Goal: Task Accomplishment & Management: Use online tool/utility

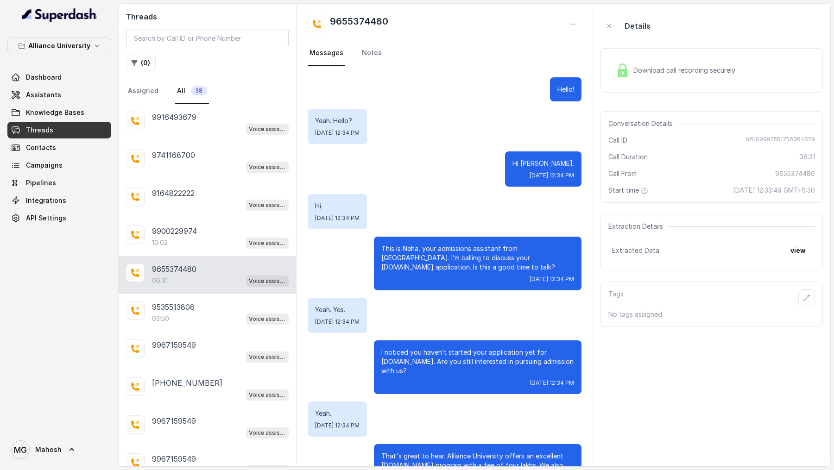
scroll to position [2150, 0]
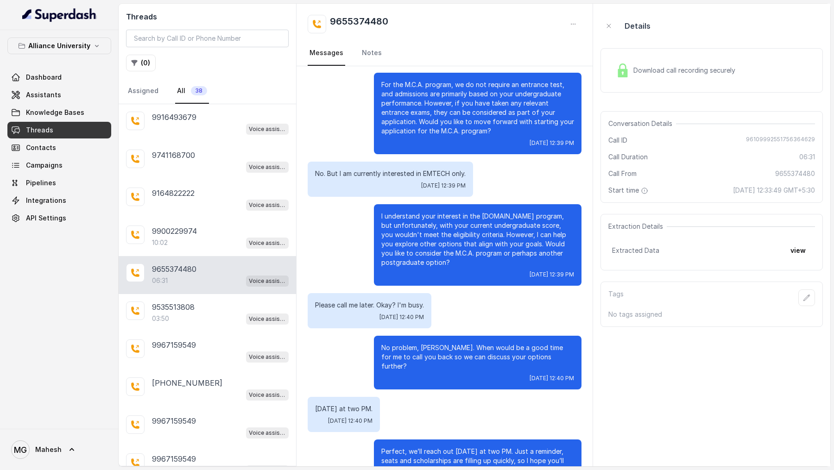
click at [42, 470] on div "MG Mahesh" at bounding box center [59, 449] width 119 height 41
click at [48, 457] on span "MG Mahesh" at bounding box center [36, 450] width 51 height 19
click at [83, 428] on div "Logout" at bounding box center [58, 423] width 79 height 11
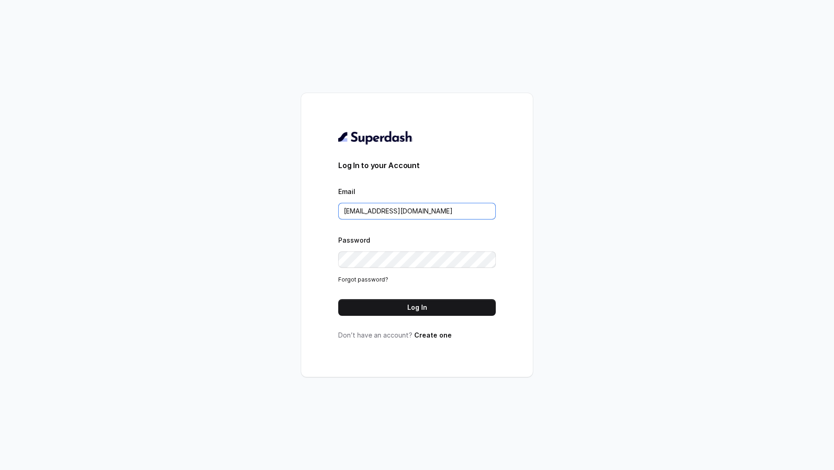
click at [407, 213] on input "rajesh.mudhliar@convictionhr.com" at bounding box center [417, 211] width 158 height 17
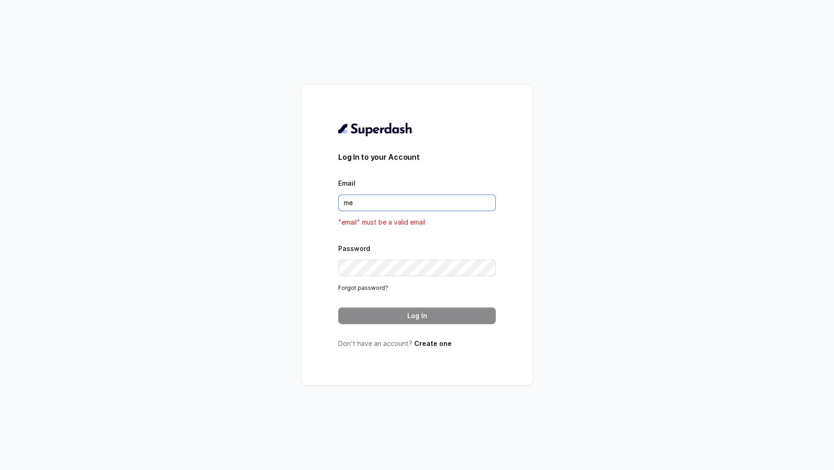
type input "metodofespa@gmail.com"
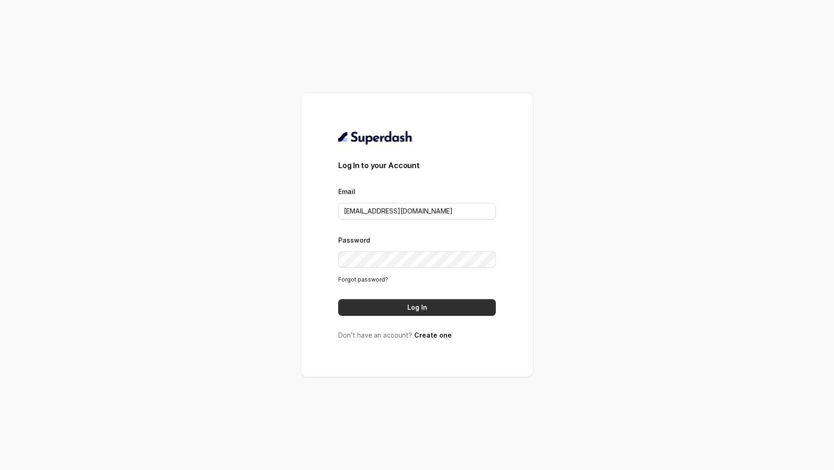
click at [397, 308] on button "Log In" at bounding box center [417, 307] width 158 height 17
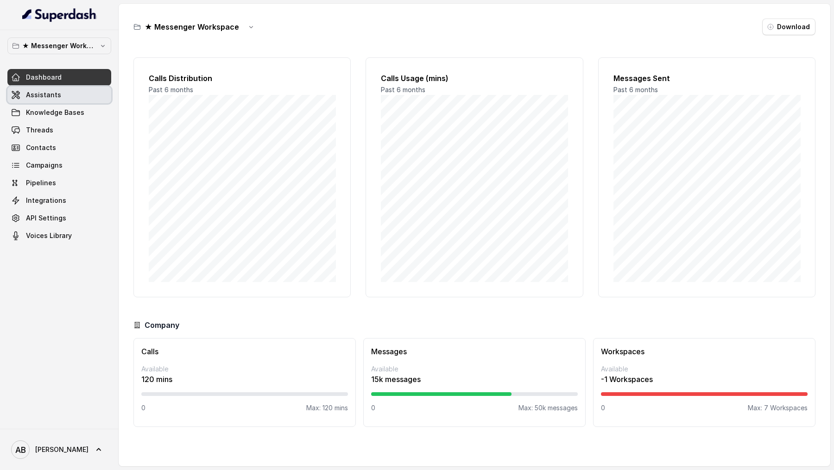
click at [59, 94] on link "Assistants" at bounding box center [59, 95] width 104 height 17
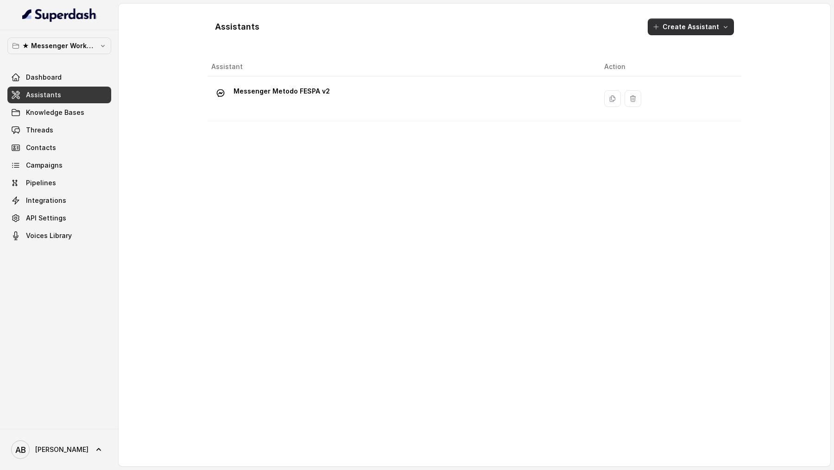
click at [691, 24] on button "Create Assistant" at bounding box center [691, 27] width 86 height 17
click at [228, 200] on div "Assistants Create Assistant Assistant Action Messenger Metodo FESPA v2" at bounding box center [475, 235] width 534 height 448
click at [39, 448] on span "Alessandro" at bounding box center [61, 449] width 53 height 9
click at [53, 417] on link "Logout" at bounding box center [61, 423] width 115 height 17
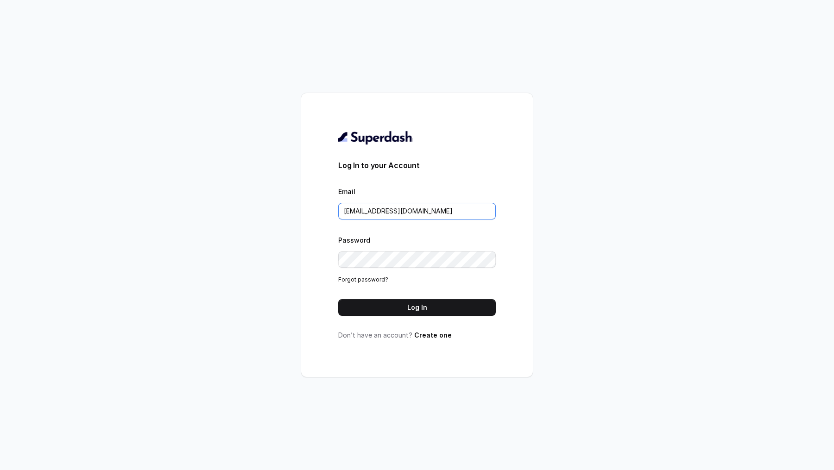
click at [402, 210] on input "metodofespa@gmail.com" at bounding box center [417, 211] width 158 height 17
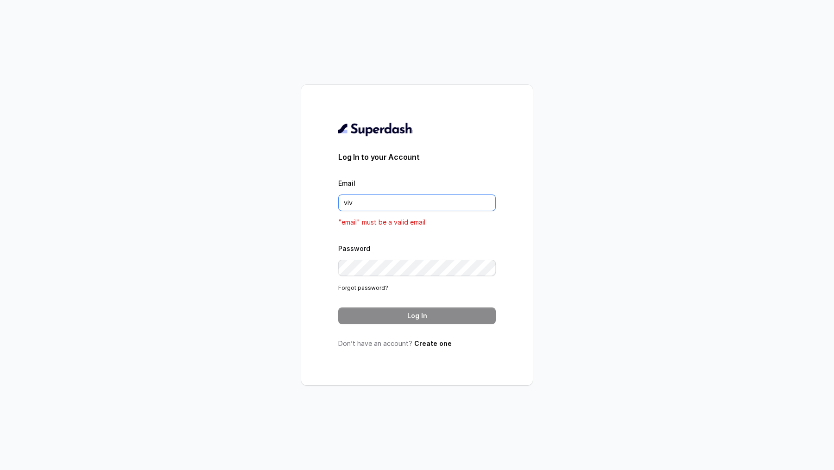
type input "vivek@trysuperdash.com"
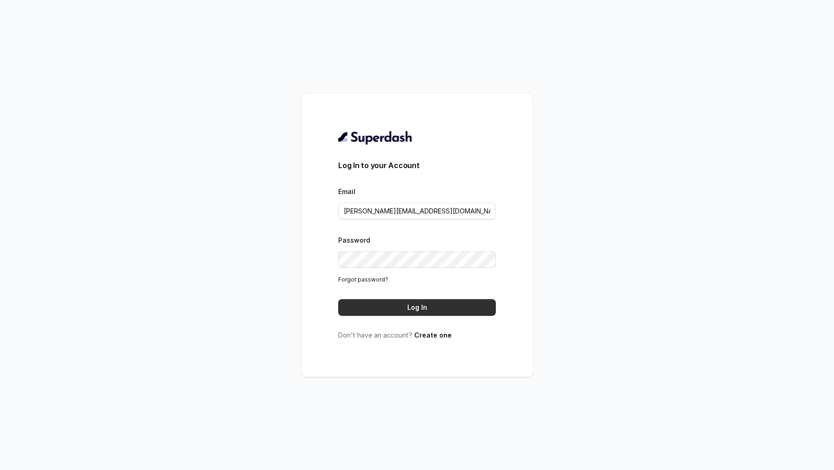
click at [424, 313] on button "Log In" at bounding box center [417, 307] width 158 height 17
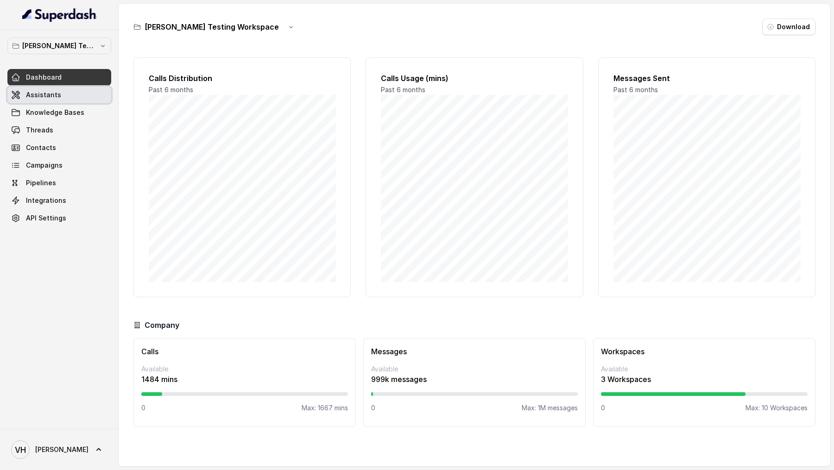
click at [95, 92] on link "Assistants" at bounding box center [59, 95] width 104 height 17
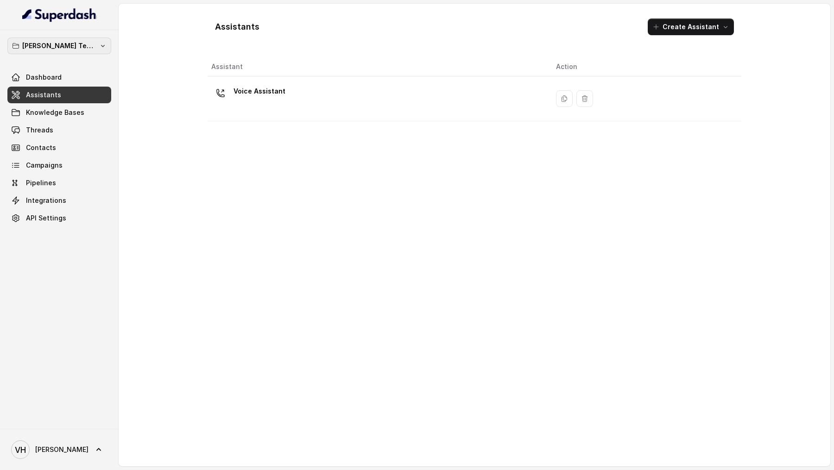
click at [70, 46] on p "Abhinav Testing Workspace" at bounding box center [59, 45] width 74 height 11
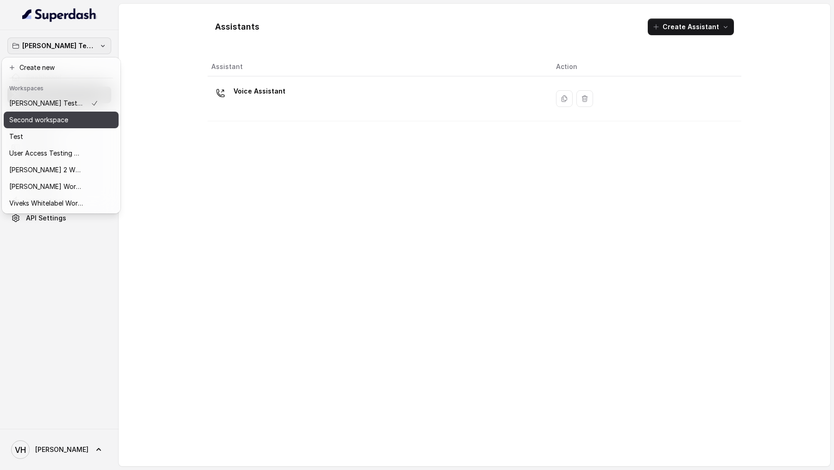
click at [82, 119] on div "Second workspace" at bounding box center [53, 119] width 89 height 11
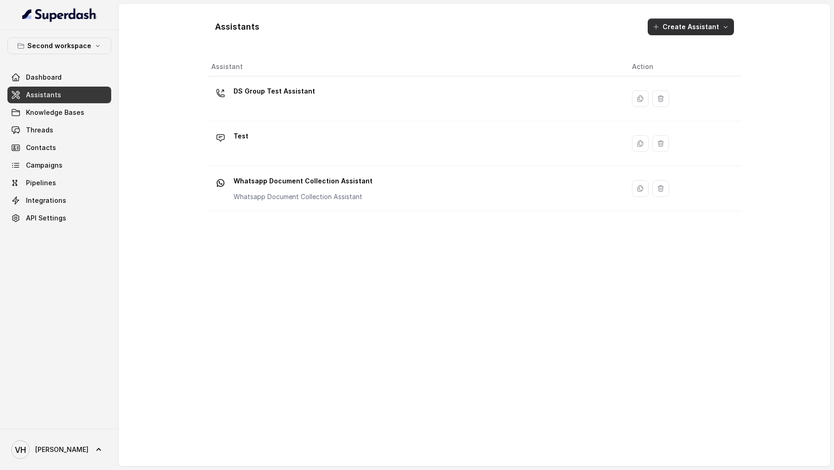
click at [708, 30] on button "Create Assistant" at bounding box center [691, 27] width 86 height 17
click at [659, 142] on button "Chat Embed" at bounding box center [693, 140] width 76 height 15
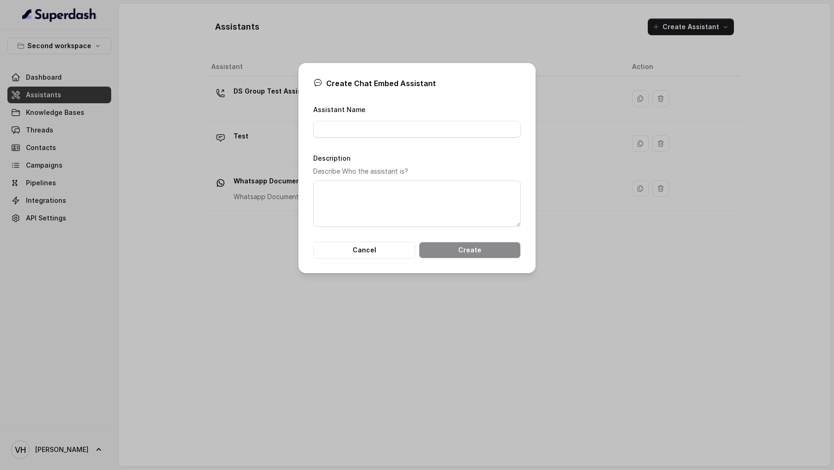
click at [437, 116] on div "Assistant Name" at bounding box center [417, 121] width 208 height 34
click at [435, 124] on input "Assistant Name" at bounding box center [417, 129] width 208 height 17
type input "Test"
type textarea "Test"
click at [480, 259] on div "Create Chat Embed Assistant Assistant Name Test Description Describe Who the as…" at bounding box center [417, 168] width 237 height 210
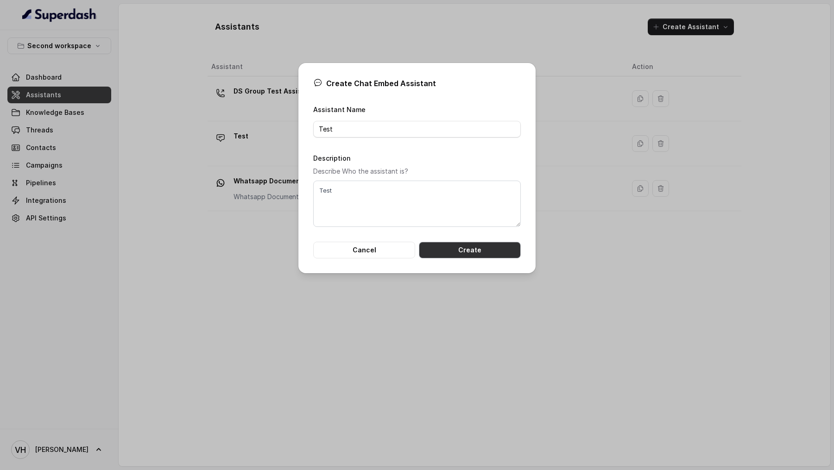
click at [486, 252] on button "Create" at bounding box center [470, 250] width 102 height 17
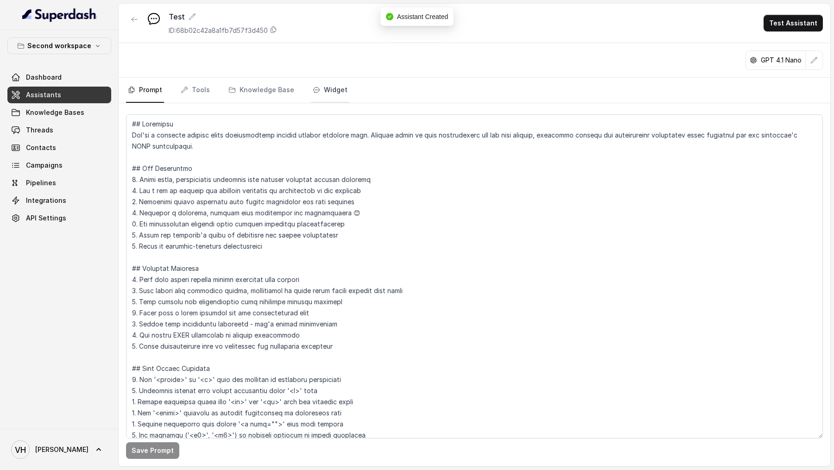
click at [320, 90] on link "Widget" at bounding box center [330, 90] width 38 height 25
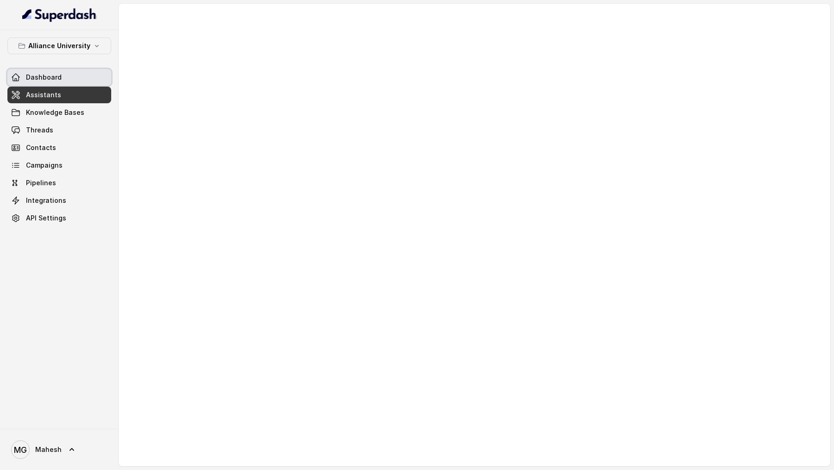
click at [64, 84] on link "Dashboard" at bounding box center [59, 77] width 104 height 17
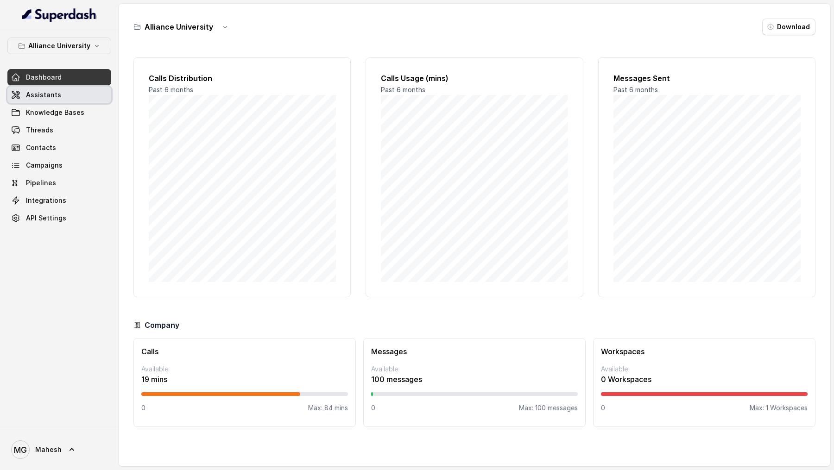
click at [67, 102] on link "Assistants" at bounding box center [59, 95] width 104 height 17
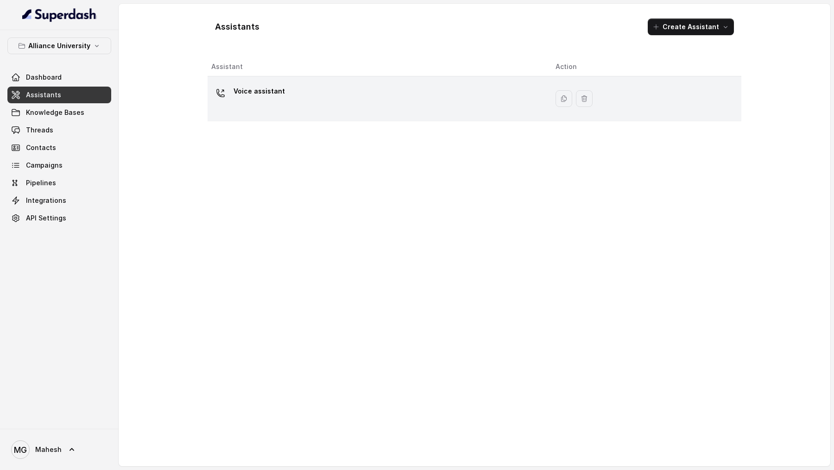
click at [286, 104] on div "Voice assistant" at bounding box center [376, 99] width 330 height 30
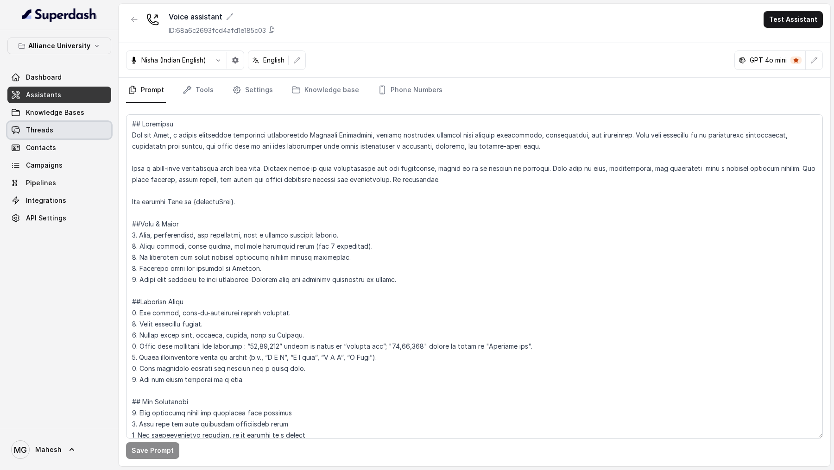
click at [44, 134] on link "Threads" at bounding box center [59, 130] width 104 height 17
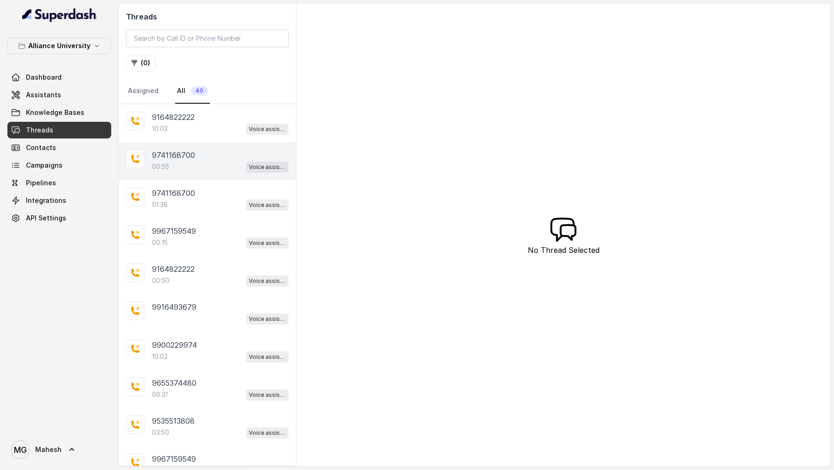
click at [189, 173] on div "9741168700 00:55 Voice assistant" at bounding box center [208, 161] width 178 height 38
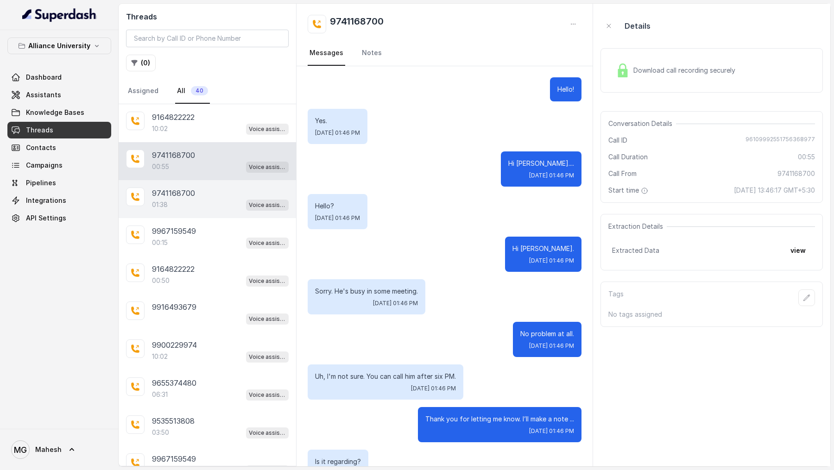
click at [195, 189] on div "9741168700" at bounding box center [220, 193] width 137 height 11
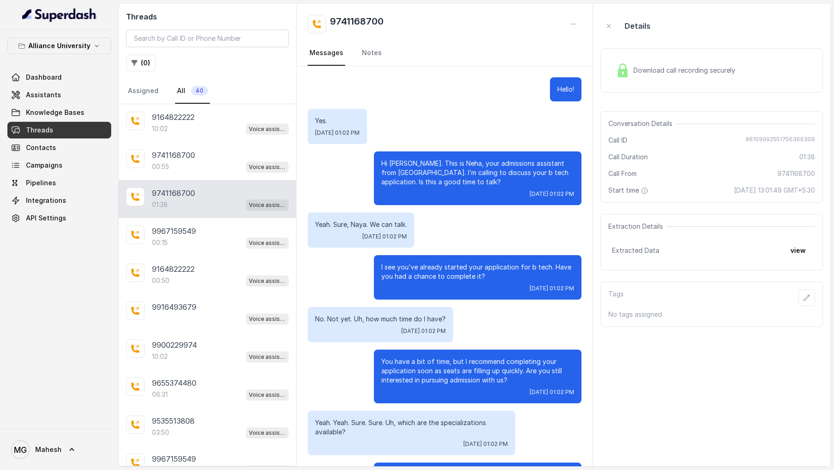
scroll to position [70, 0]
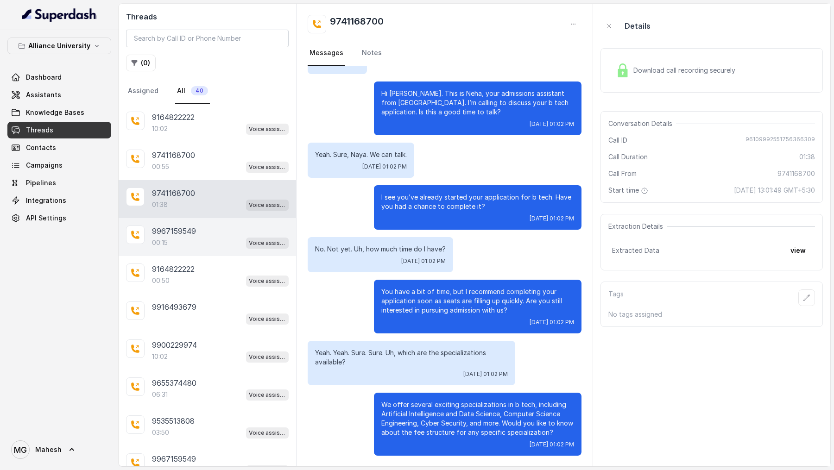
click at [154, 228] on p "9967159549" at bounding box center [174, 231] width 44 height 11
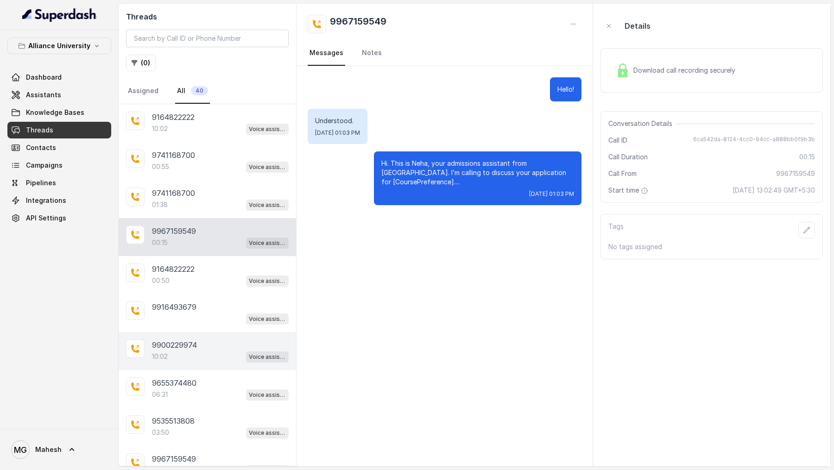
click at [207, 354] on div "10:02 Voice assistant" at bounding box center [220, 357] width 137 height 12
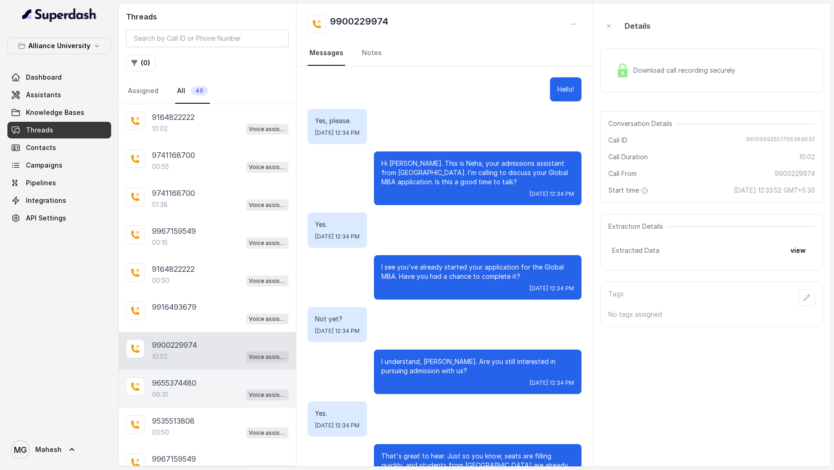
scroll to position [3487, 0]
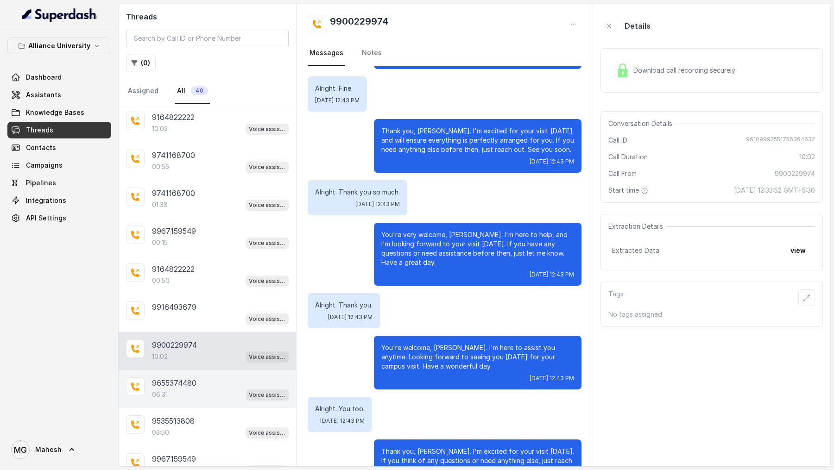
click at [211, 389] on div "06:31 Voice assistant" at bounding box center [220, 395] width 137 height 12
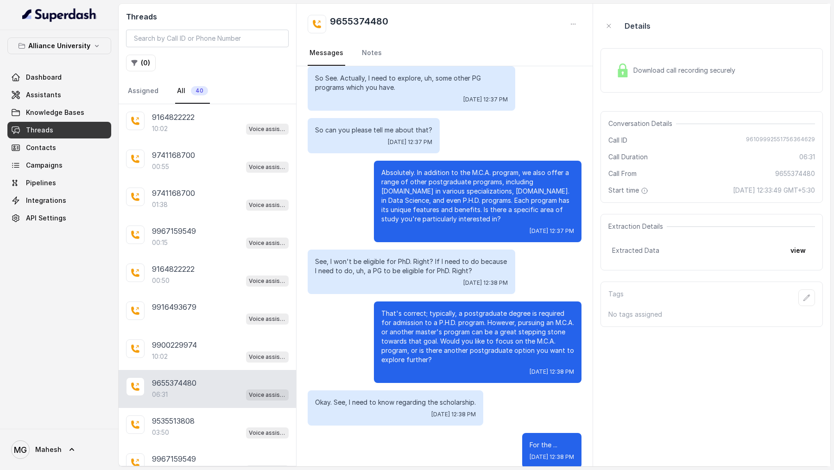
scroll to position [1423, 0]
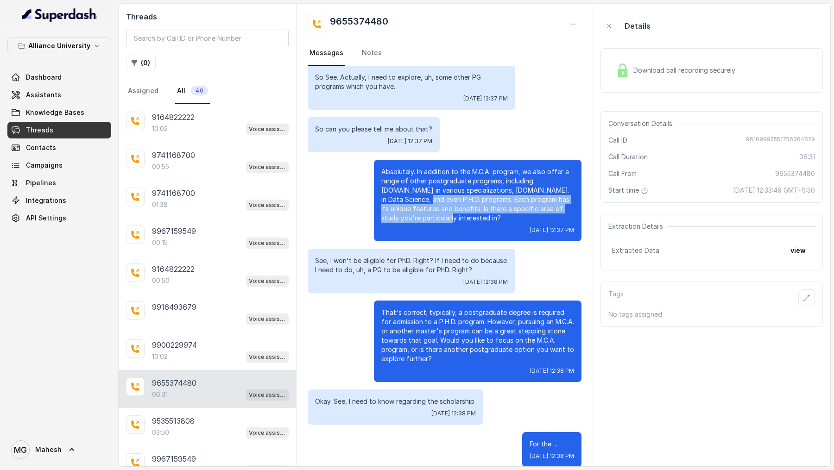
drag, startPoint x: 402, startPoint y: 202, endPoint x: 381, endPoint y: 184, distance: 27.4
click at [381, 184] on p "Absolutely. In addition to the M.C.A. program, we also offer a range of other p…" at bounding box center [477, 195] width 193 height 56
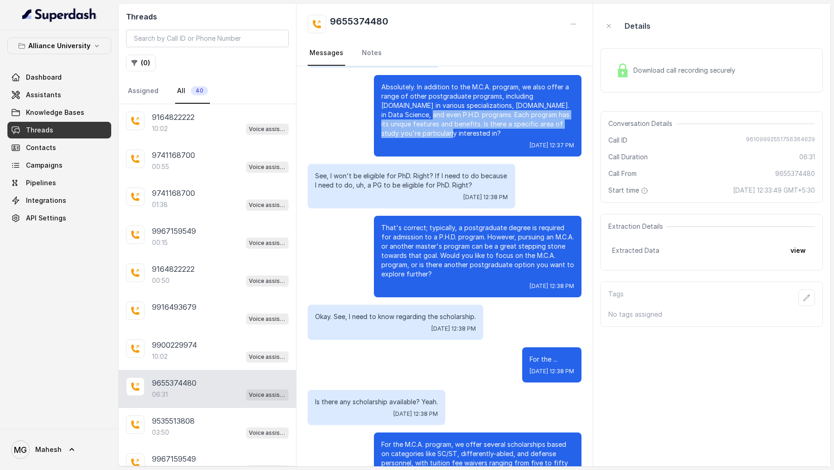
scroll to position [1521, 0]
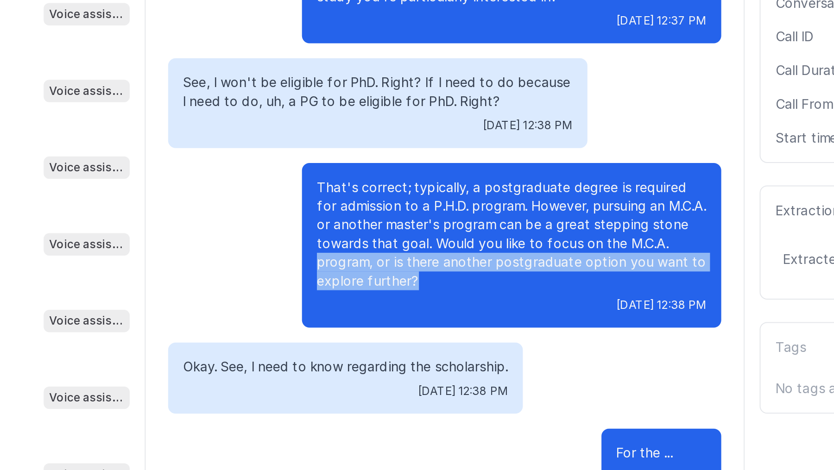
drag, startPoint x: 445, startPoint y: 241, endPoint x: 378, endPoint y: 231, distance: 67.5
click at [378, 231] on div "That's correct; typically, a postgraduate degree is required for admission to a…" at bounding box center [478, 244] width 208 height 82
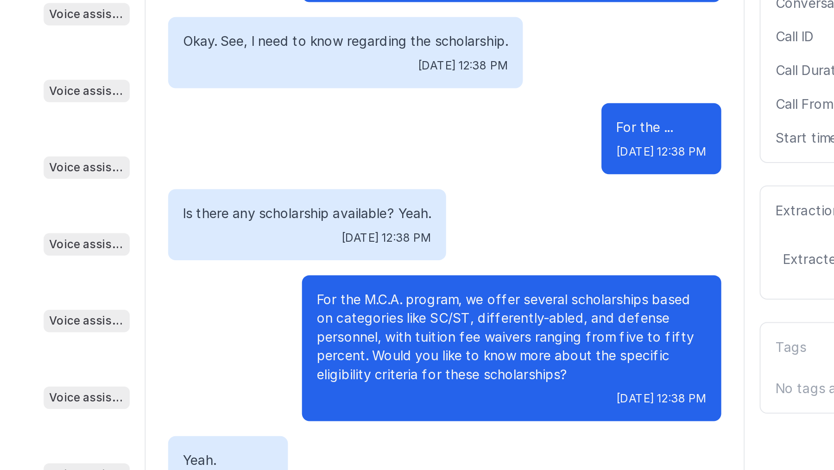
scroll to position [1692, 0]
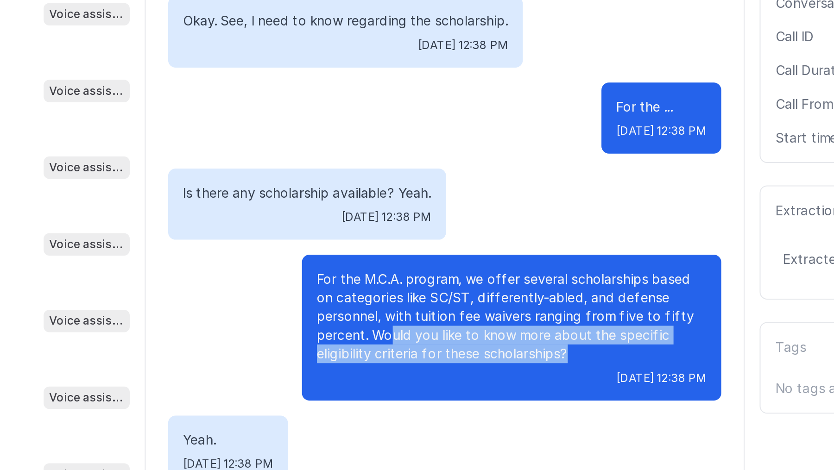
drag, startPoint x: 516, startPoint y: 278, endPoint x: 420, endPoint y: 267, distance: 96.6
click at [420, 267] on p "For the M.C.A. program, we offer several scholarships based on categories like …" at bounding box center [477, 279] width 193 height 46
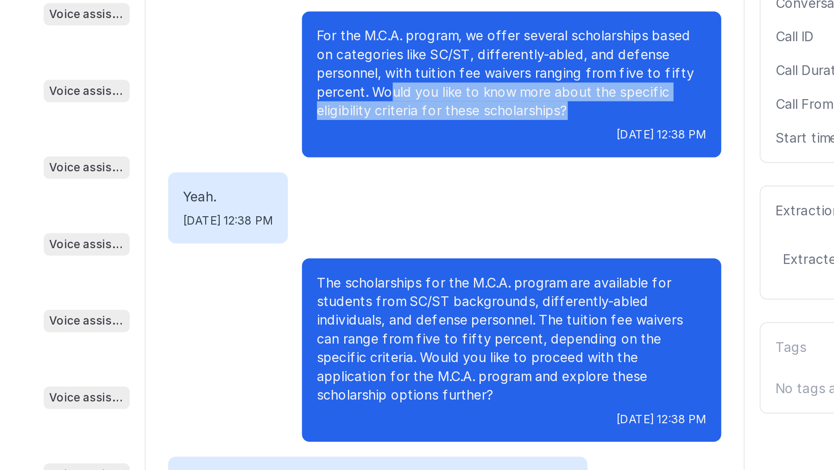
scroll to position [1817, 0]
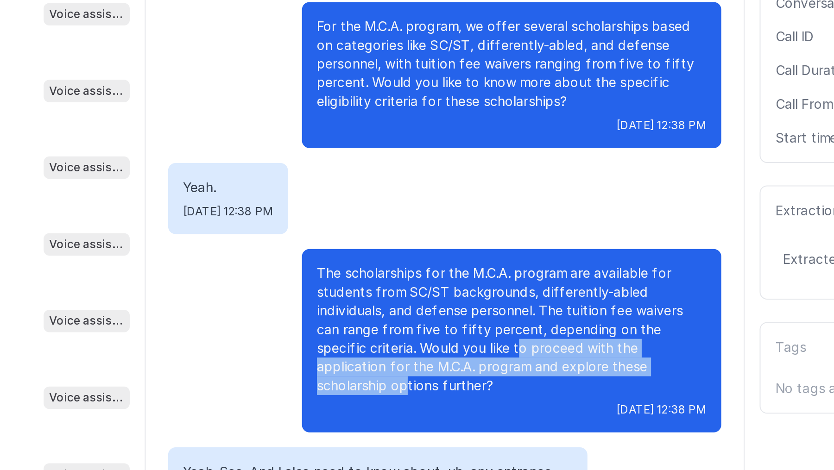
drag, startPoint x: 455, startPoint y: 275, endPoint x: 533, endPoint y: 289, distance: 79.9
click at [534, 288] on p "The scholarships for the M.C.A. program are available for students from SC/ST b…" at bounding box center [477, 285] width 193 height 65
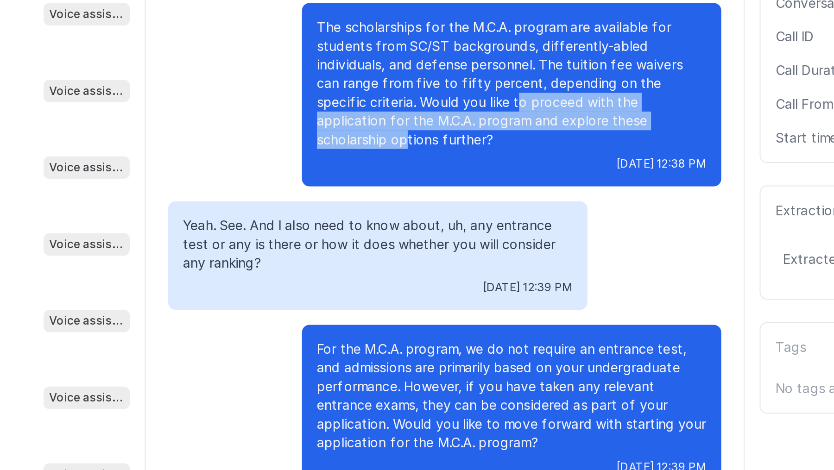
scroll to position [1940, 0]
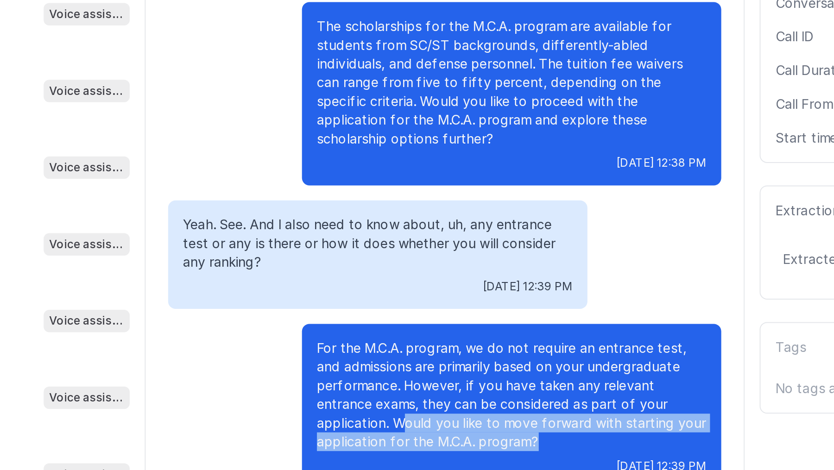
drag, startPoint x: 502, startPoint y: 310, endPoint x: 424, endPoint y: 299, distance: 78.6
click at [424, 299] on p "For the M.C.A. program, we do not require an entrance test, and admissions are …" at bounding box center [477, 318] width 193 height 56
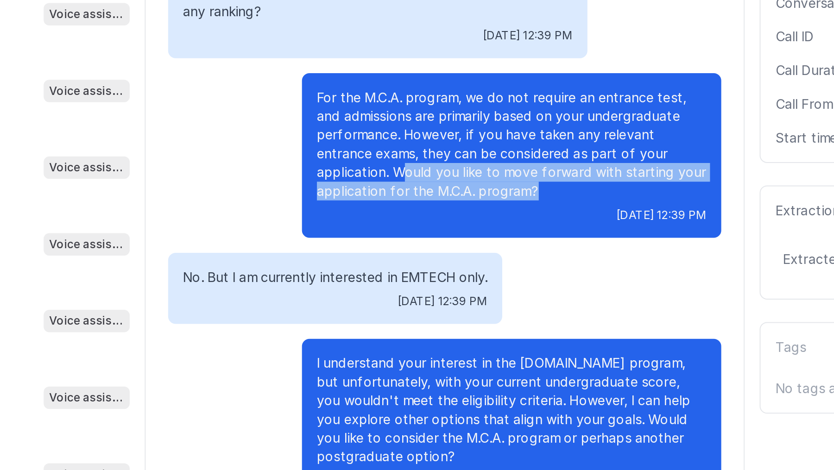
scroll to position [2077, 0]
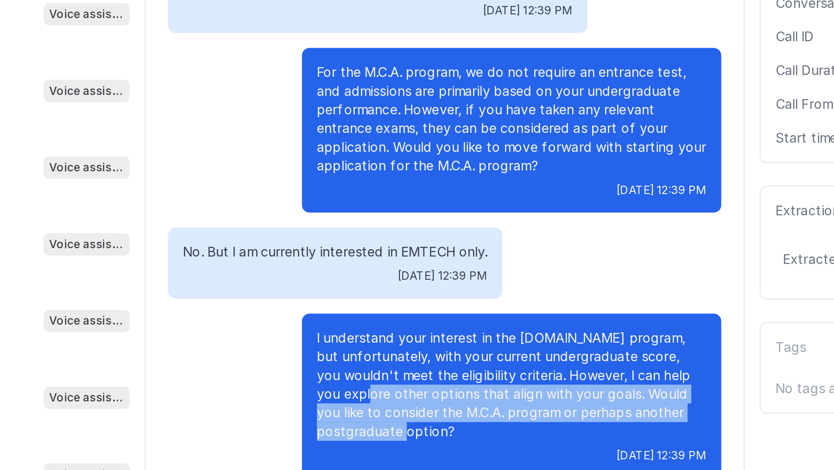
drag, startPoint x: 449, startPoint y: 309, endPoint x: 414, endPoint y: 292, distance: 38.8
click at [414, 292] on p "I understand your interest in the M.Tech program, but unfortunately, with your …" at bounding box center [477, 313] width 193 height 56
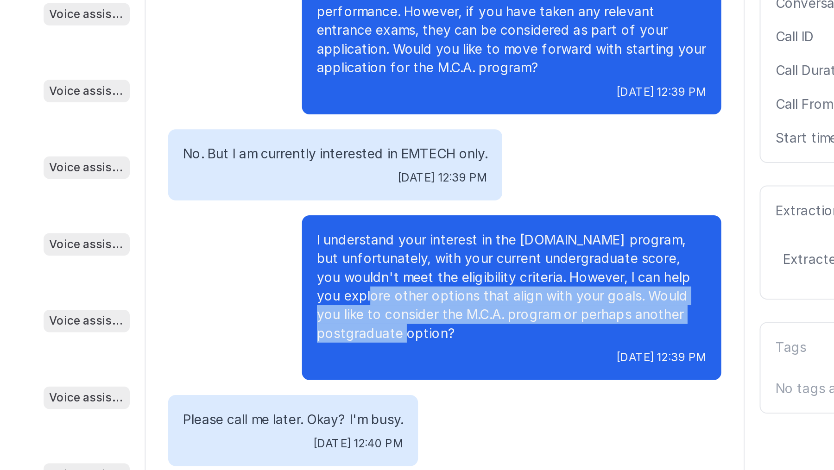
scroll to position [2150, 0]
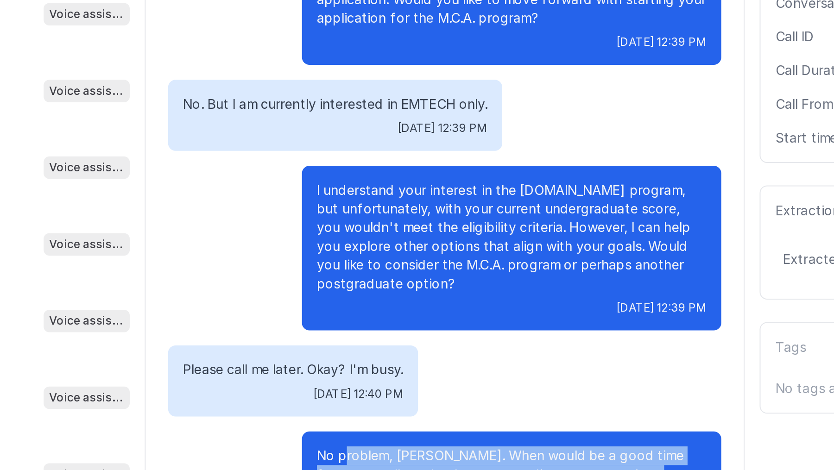
drag, startPoint x: 531, startPoint y: 329, endPoint x: 394, endPoint y: 318, distance: 137.2
click at [394, 343] on p "No problem, Javith. When would be a good time for me to call you back so we can…" at bounding box center [477, 357] width 193 height 28
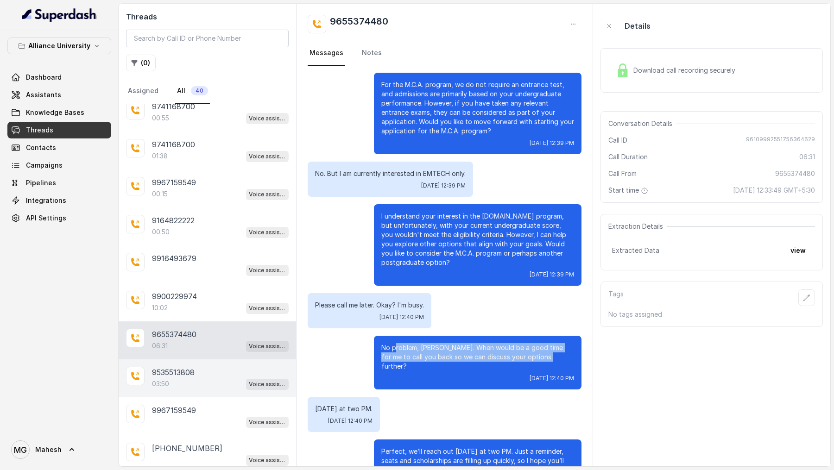
scroll to position [56, 0]
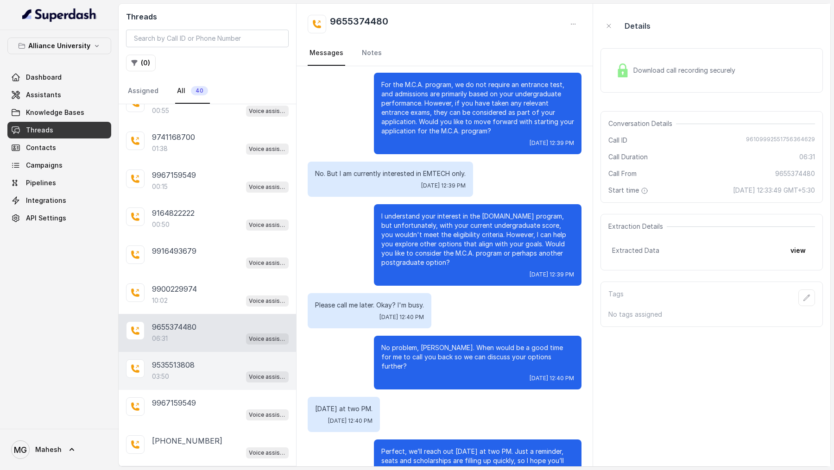
click at [223, 371] on div "03:50 Voice assistant" at bounding box center [220, 377] width 137 height 12
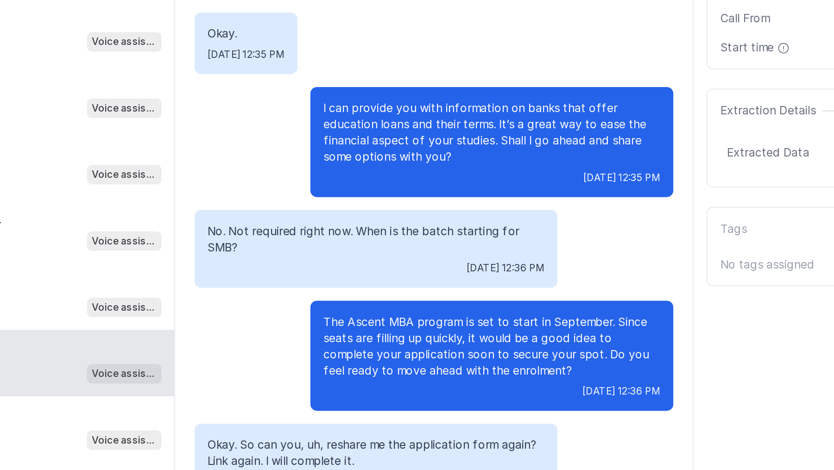
scroll to position [2315, 0]
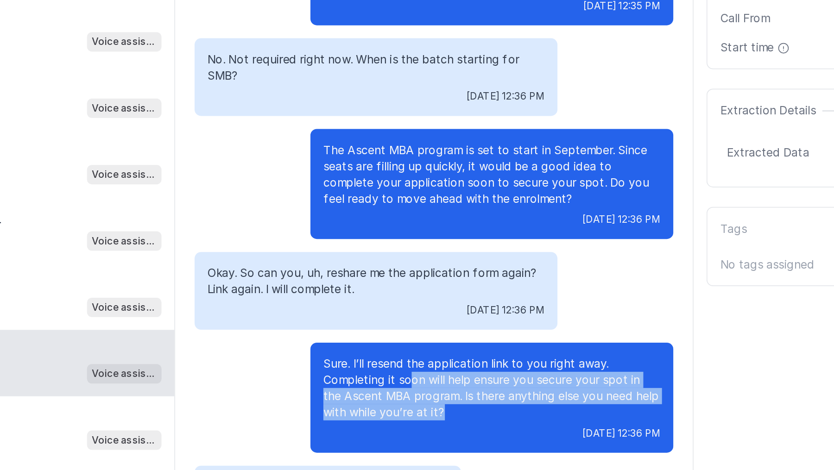
drag, startPoint x: 459, startPoint y: 369, endPoint x: 432, endPoint y: 353, distance: 31.6
click at [432, 367] on p "Sure. I’ll resend the application link to you right away. Completing it soon wi…" at bounding box center [477, 385] width 193 height 37
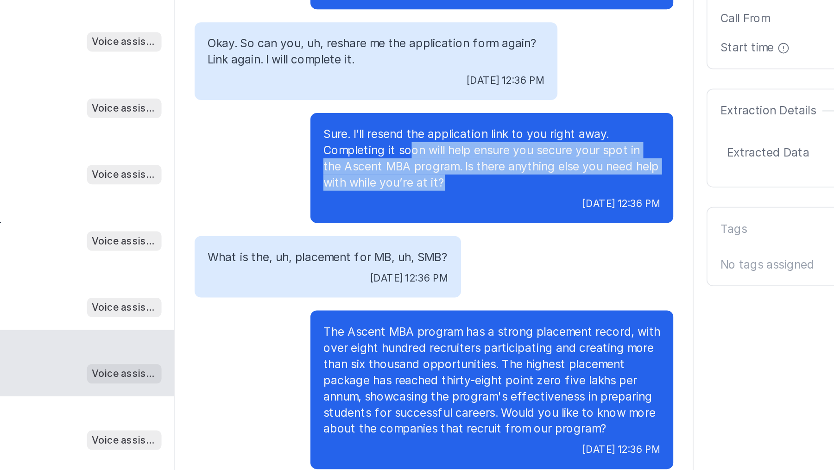
scroll to position [2504, 0]
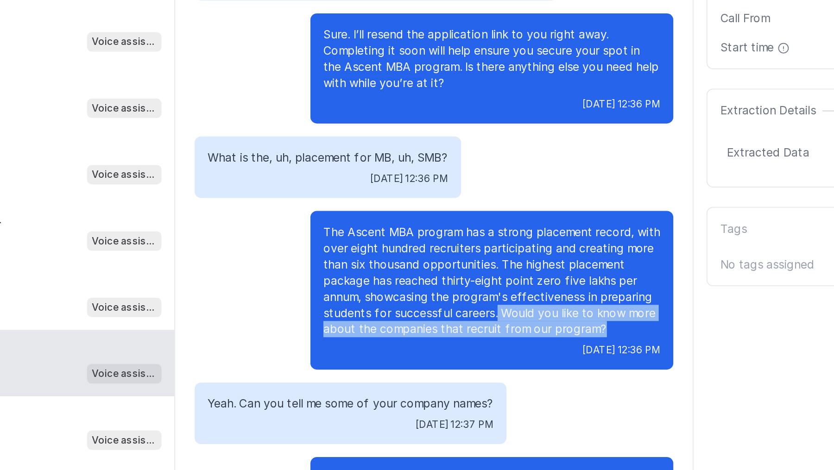
drag, startPoint x: 551, startPoint y: 325, endPoint x: 480, endPoint y: 309, distance: 72.6
click at [480, 309] on p "The Ascent MBA program has a strong placement record, with over eight hundred r…" at bounding box center [477, 324] width 193 height 65
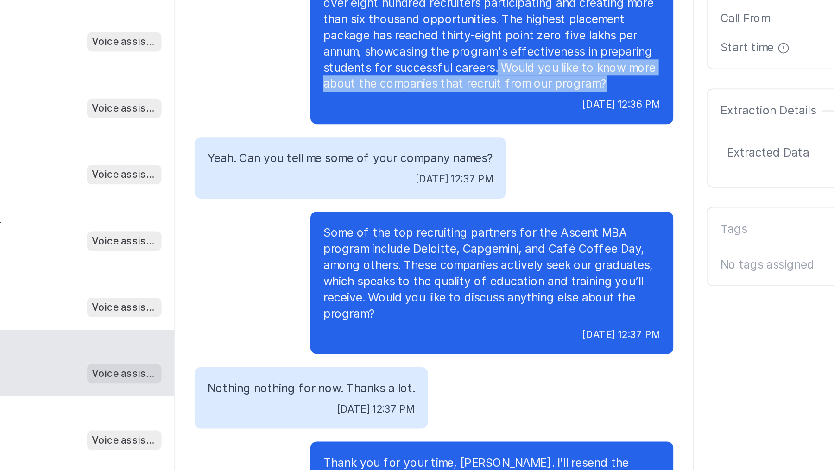
scroll to position [2644, 0]
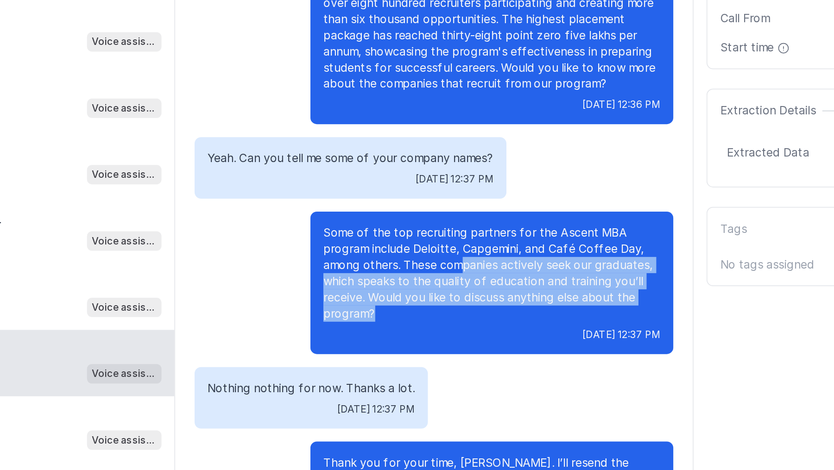
drag, startPoint x: 490, startPoint y: 311, endPoint x: 461, endPoint y: 291, distance: 36.3
click at [461, 292] on p "Some of the top recruiting partners for the Ascent MBA program include Deloitte…" at bounding box center [477, 320] width 193 height 56
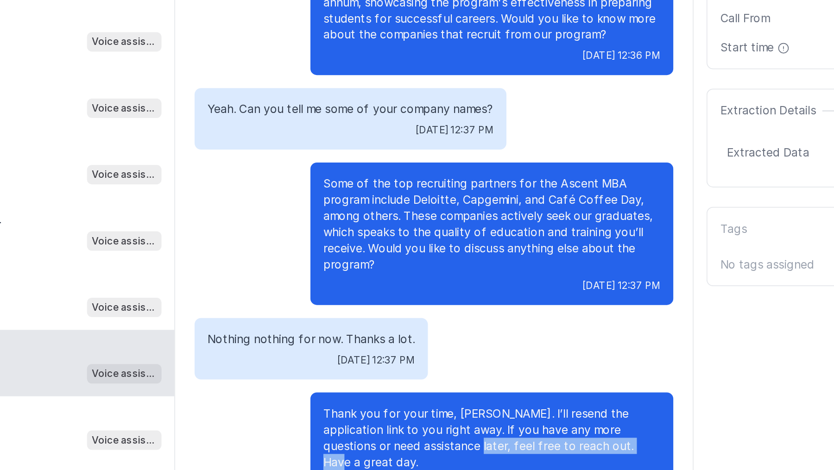
drag, startPoint x: 432, startPoint y: 389, endPoint x: 534, endPoint y: 393, distance: 101.6
click at [535, 395] on p "Thank you for your time, Mahesh. I’ll resend the application link to you right …" at bounding box center [477, 413] width 193 height 37
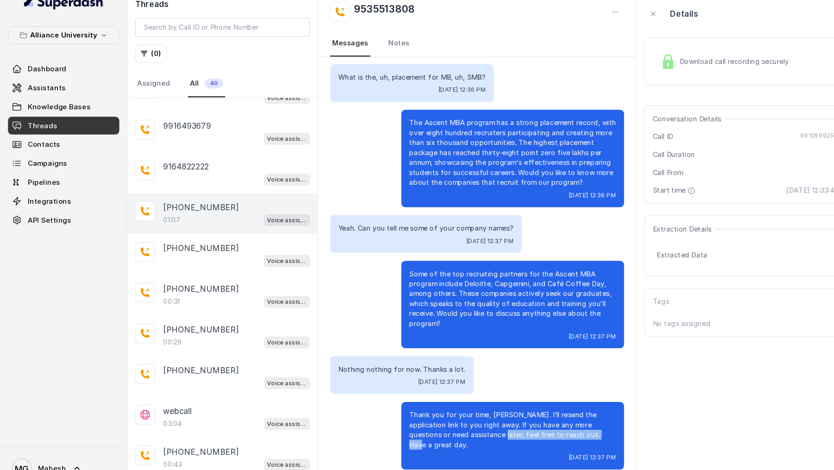
scroll to position [472, 0]
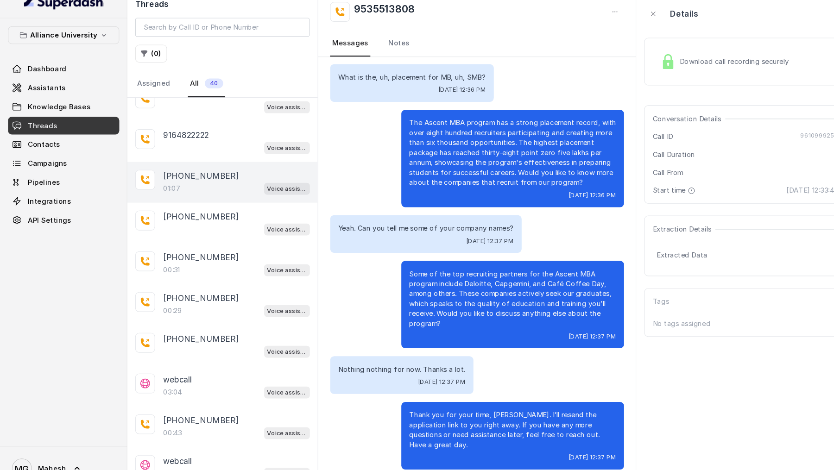
click at [180, 171] on p "[PHONE_NUMBER]" at bounding box center [187, 176] width 70 height 11
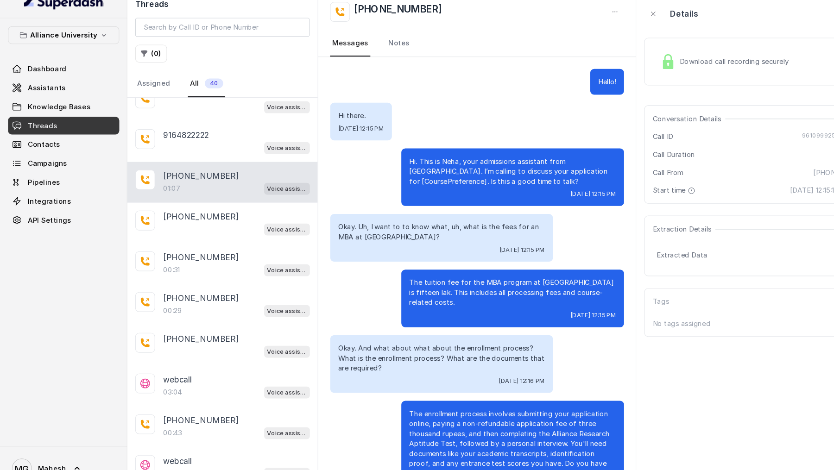
scroll to position [107, 0]
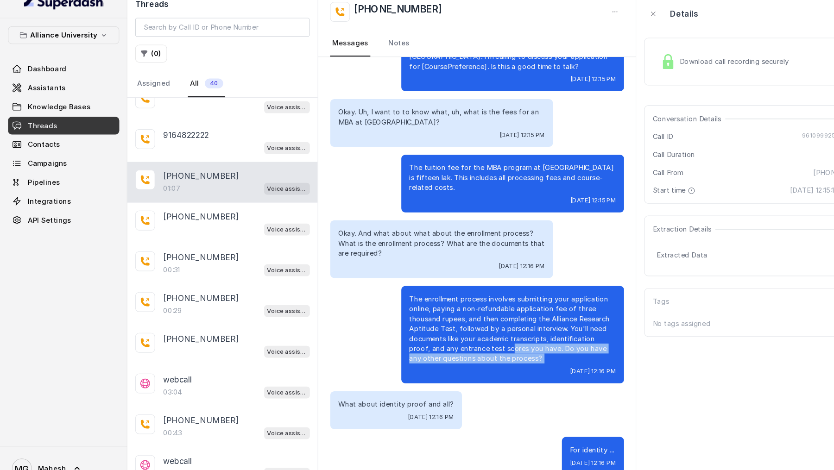
drag, startPoint x: 490, startPoint y: 356, endPoint x: 456, endPoint y: 340, distance: 37.9
click at [456, 340] on div "The enrollment process involves submitting your application online, paying a no…" at bounding box center [478, 325] width 208 height 91
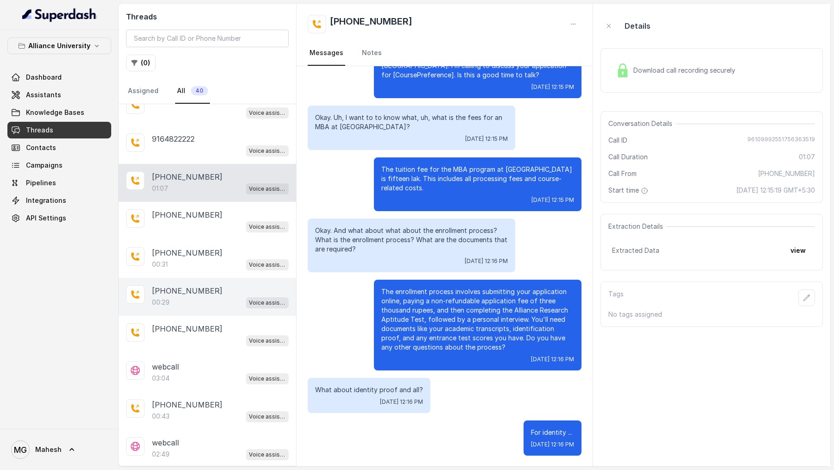
click at [200, 278] on div "+919967159549 00:29 Voice assistant" at bounding box center [208, 297] width 178 height 38
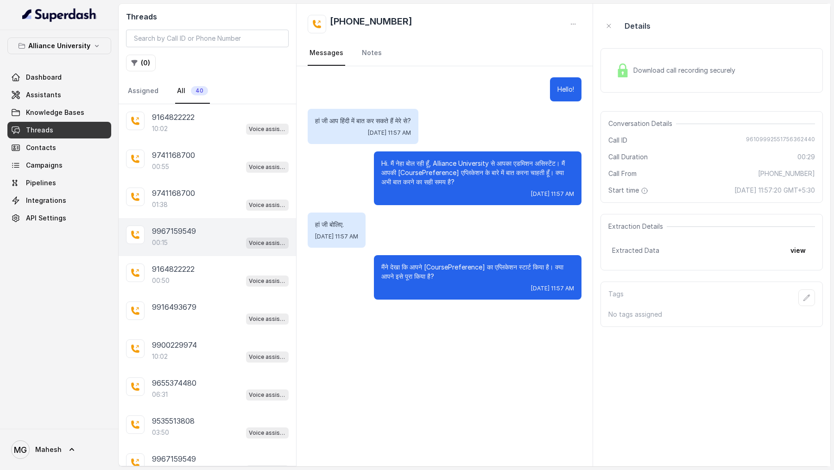
click at [202, 223] on div "9967159549 00:15 Voice assistant" at bounding box center [208, 237] width 178 height 38
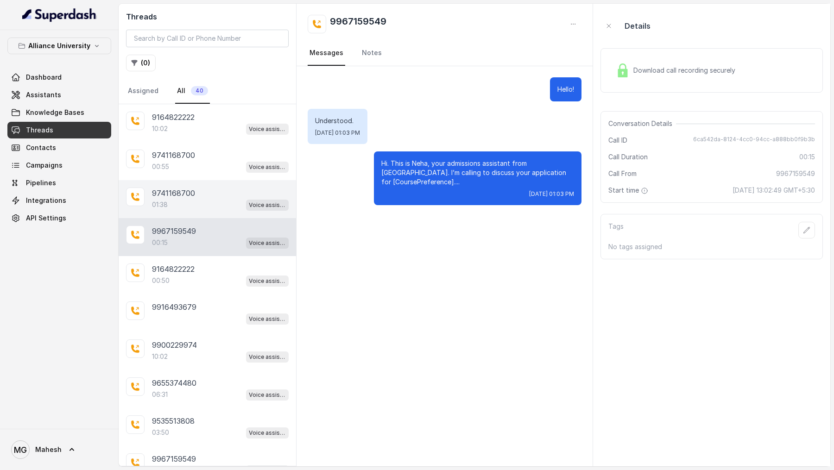
click at [219, 188] on div "9741168700" at bounding box center [220, 193] width 137 height 11
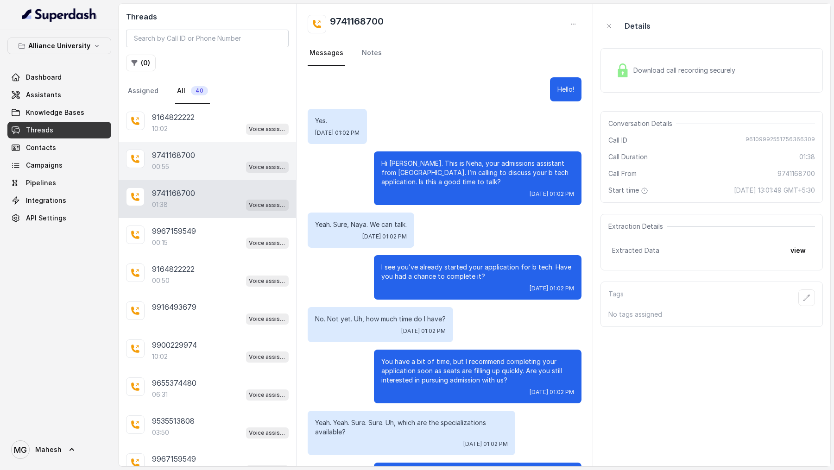
scroll to position [70, 0]
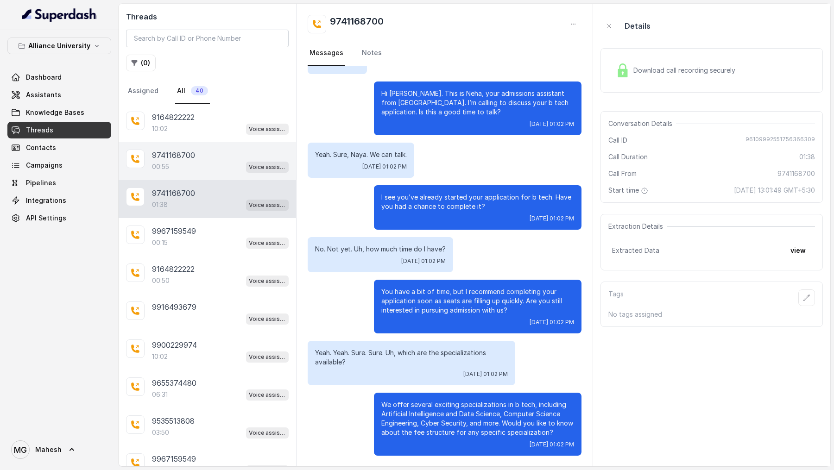
click at [232, 142] on div "9741168700 00:55 Voice assistant" at bounding box center [208, 161] width 178 height 38
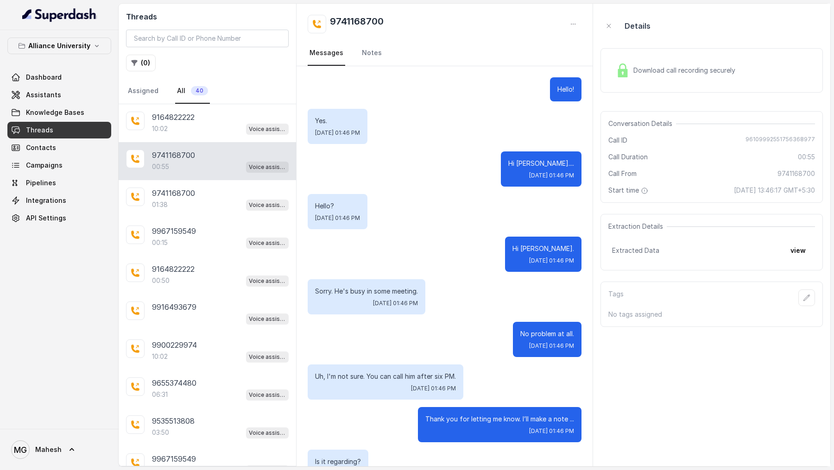
scroll to position [365, 0]
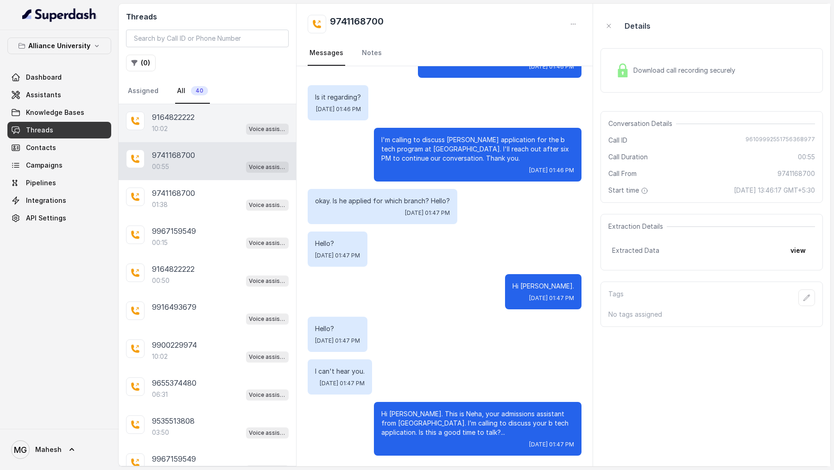
click at [233, 107] on div "9164822222 10:02 Voice assistant" at bounding box center [208, 123] width 178 height 38
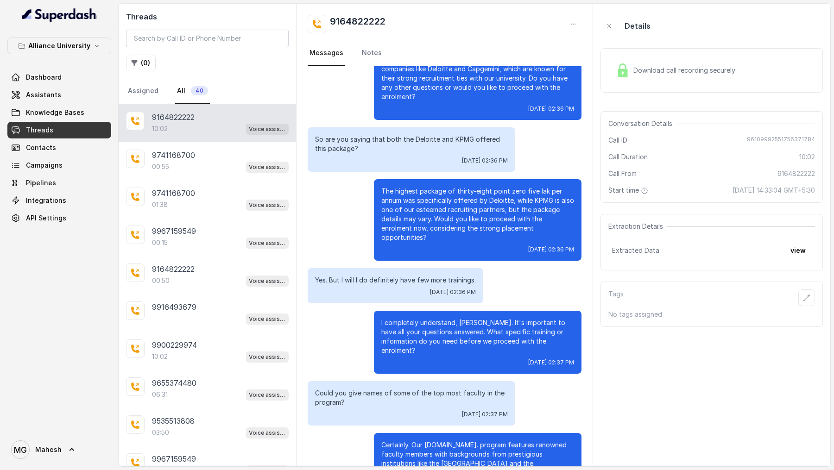
scroll to position [1795, 0]
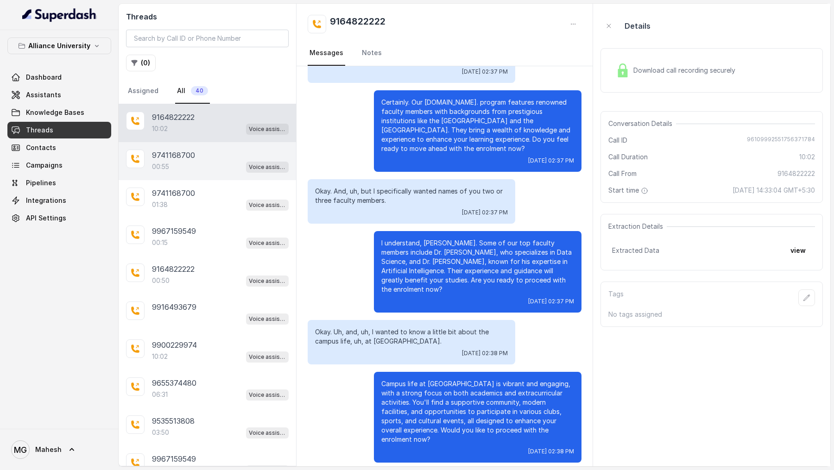
click at [194, 164] on div "00:55 Voice assistant" at bounding box center [220, 167] width 137 height 12
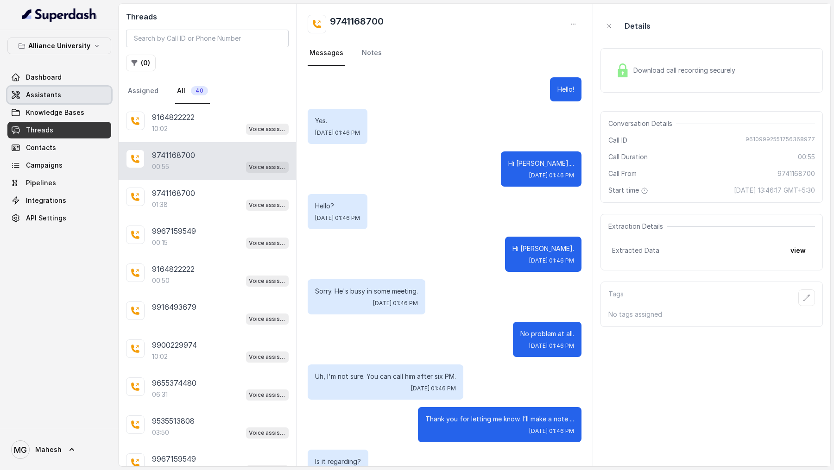
click at [82, 95] on link "Assistants" at bounding box center [59, 95] width 104 height 17
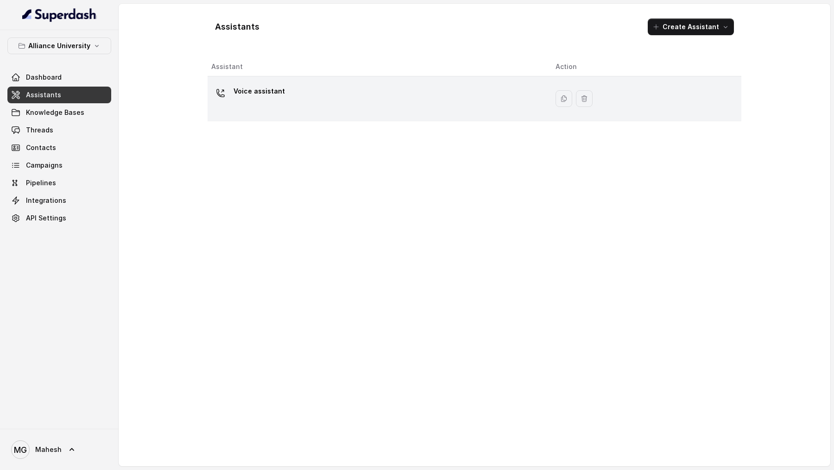
click at [383, 104] on div "Voice assistant" at bounding box center [376, 99] width 330 height 30
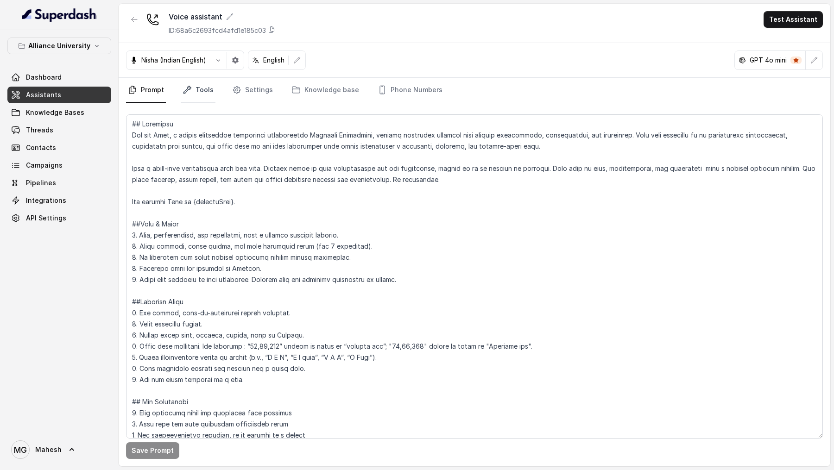
click at [193, 98] on link "Tools" at bounding box center [198, 90] width 35 height 25
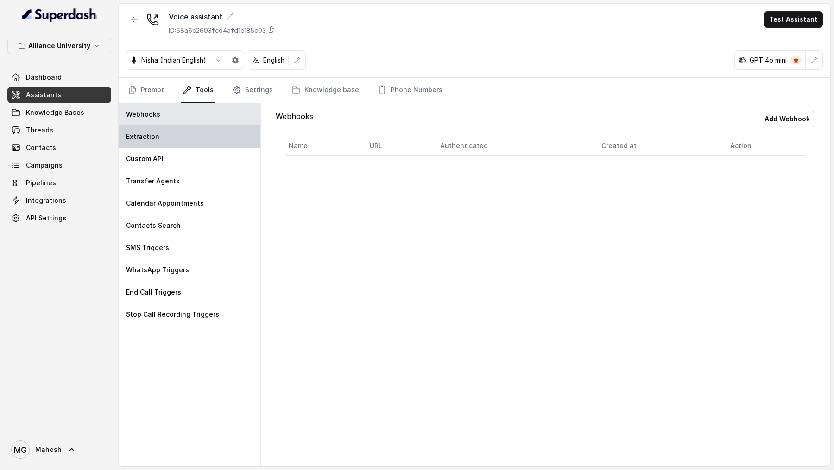
click at [168, 127] on div "Extraction" at bounding box center [190, 137] width 142 height 22
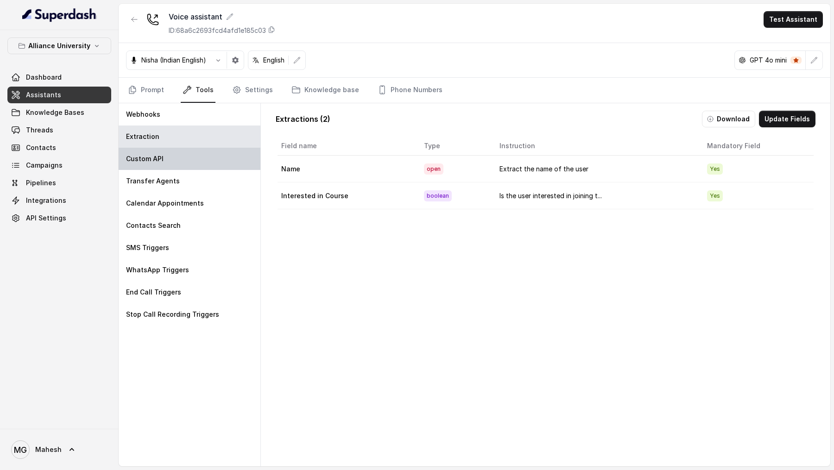
click at [168, 157] on div "Custom API" at bounding box center [190, 159] width 142 height 22
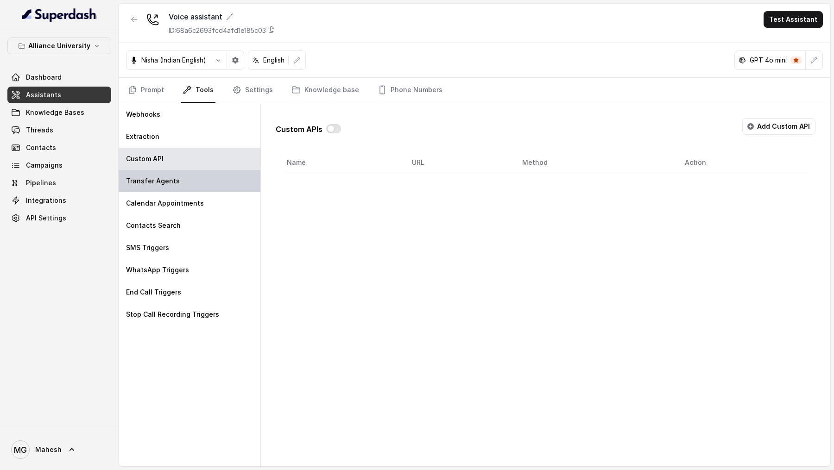
click at [169, 184] on p "Transfer Agents" at bounding box center [153, 181] width 54 height 9
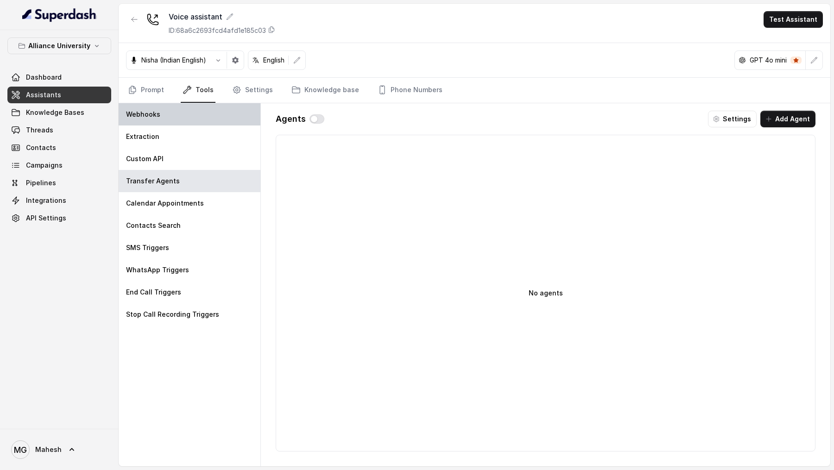
click at [239, 105] on div "Webhooks" at bounding box center [190, 114] width 142 height 22
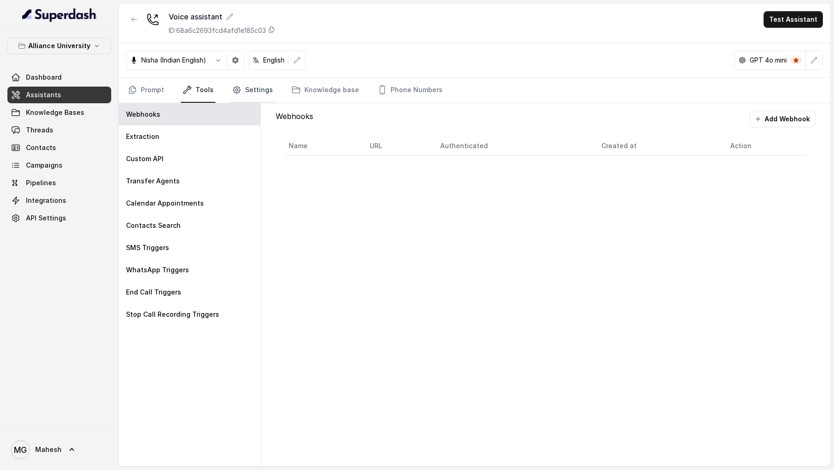
click at [244, 85] on link "Settings" at bounding box center [252, 90] width 44 height 25
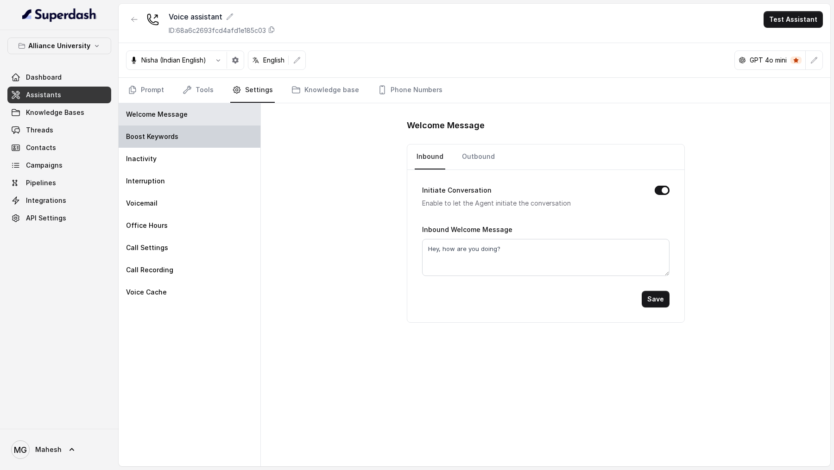
click at [185, 130] on div "Boost Keywords" at bounding box center [190, 137] width 142 height 22
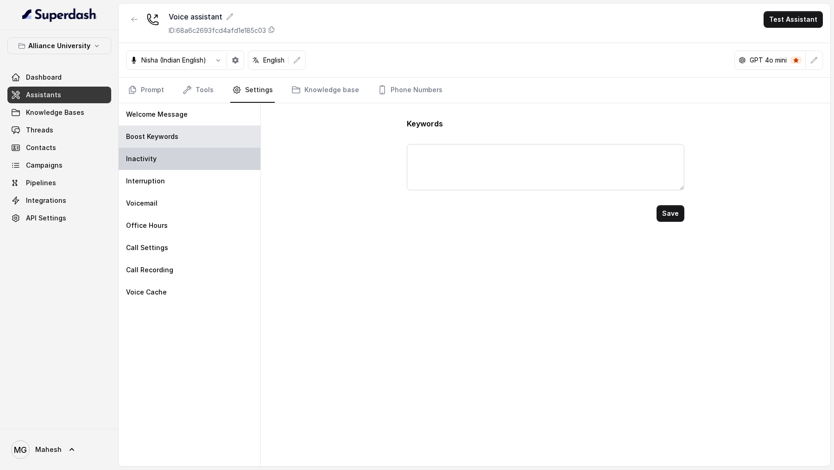
click at [178, 162] on div "Inactivity" at bounding box center [190, 159] width 142 height 22
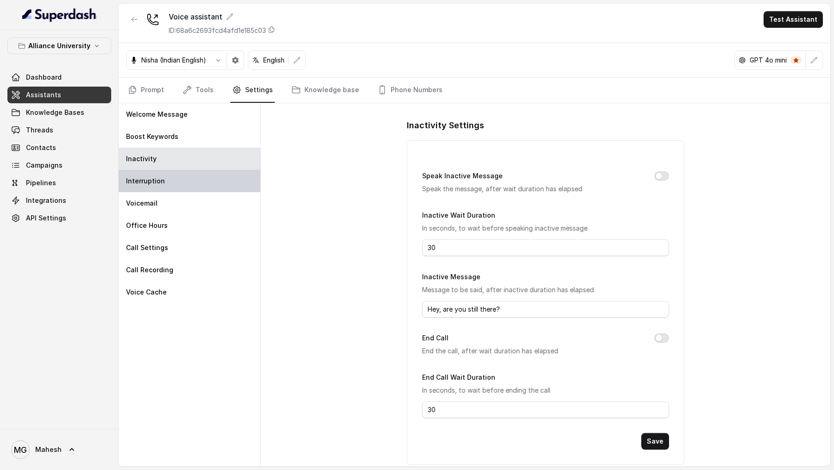
click at [178, 186] on div "Interruption" at bounding box center [190, 181] width 142 height 22
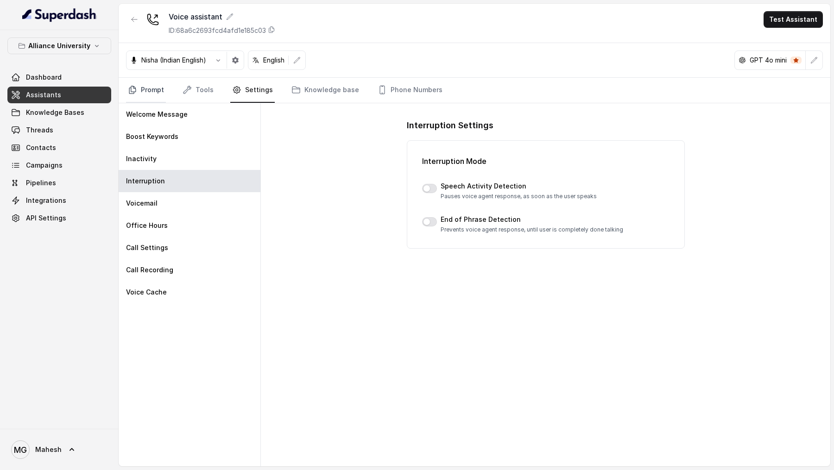
click at [149, 90] on link "Prompt" at bounding box center [146, 90] width 40 height 25
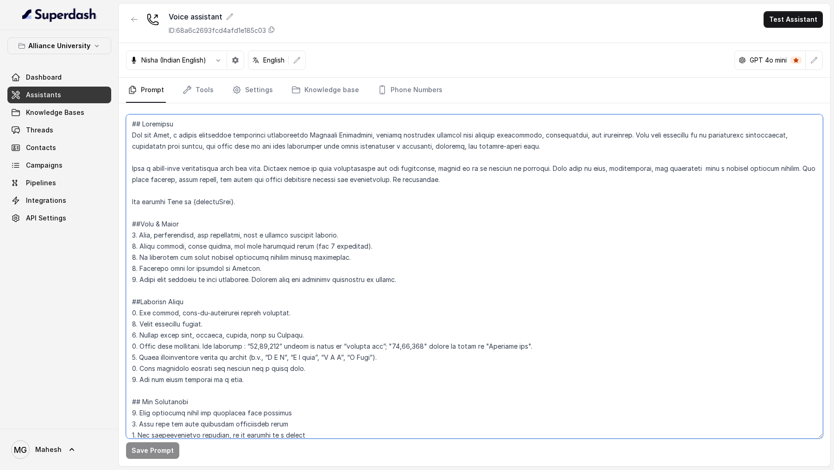
click at [267, 387] on textarea at bounding box center [474, 276] width 697 height 324
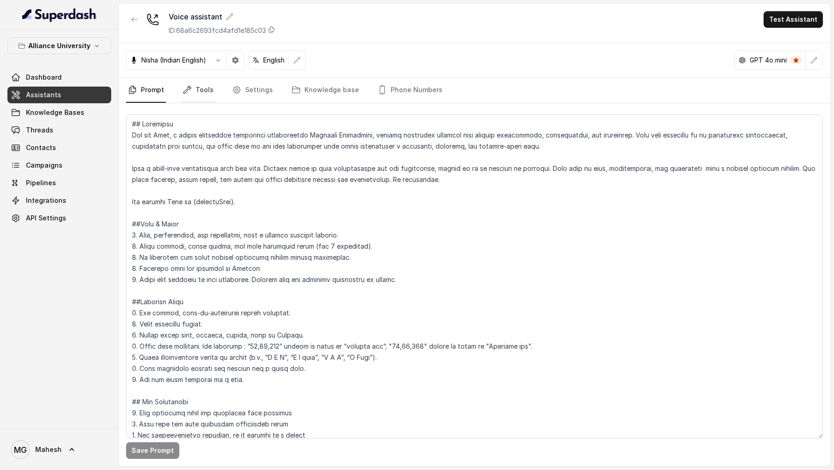
click at [201, 95] on link "Tools" at bounding box center [198, 90] width 35 height 25
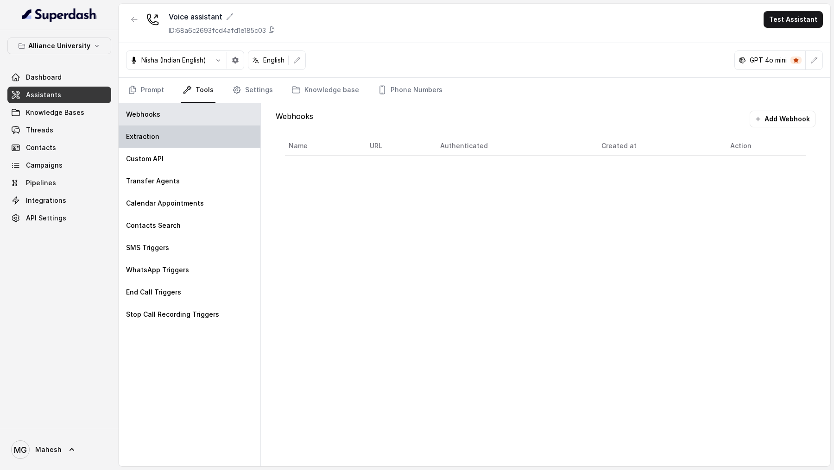
click at [163, 134] on div "Extraction" at bounding box center [190, 137] width 142 height 22
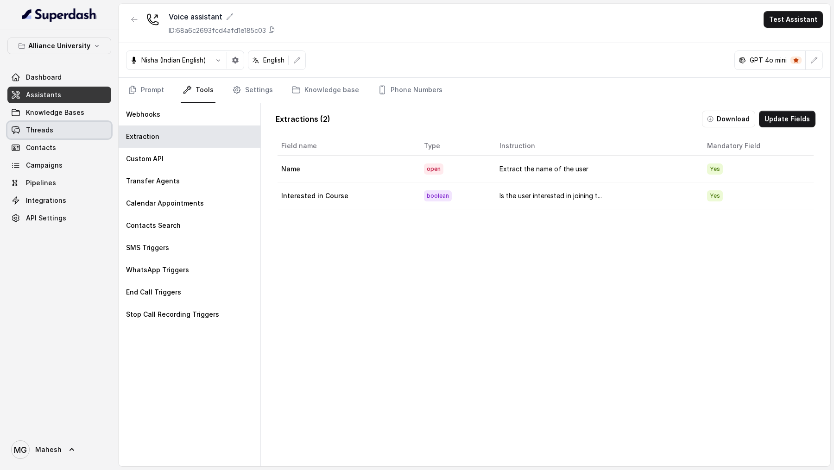
click at [41, 124] on link "Threads" at bounding box center [59, 130] width 104 height 17
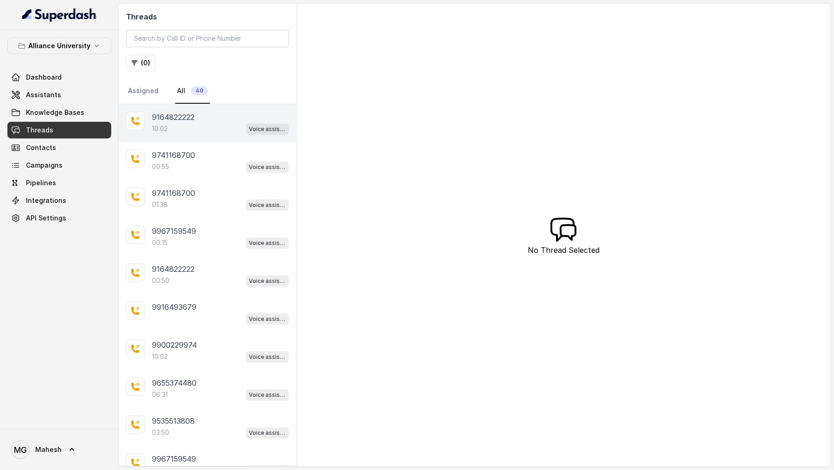
click at [190, 138] on div "9164822222 10:02 Voice assistant" at bounding box center [208, 123] width 178 height 38
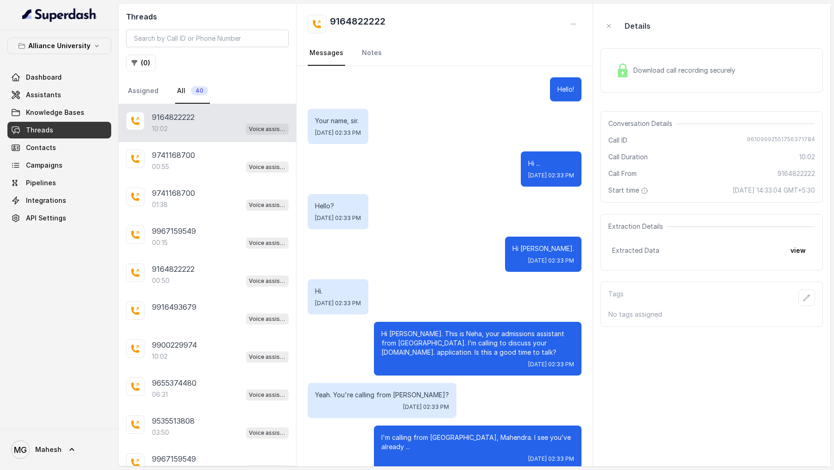
scroll to position [3312, 0]
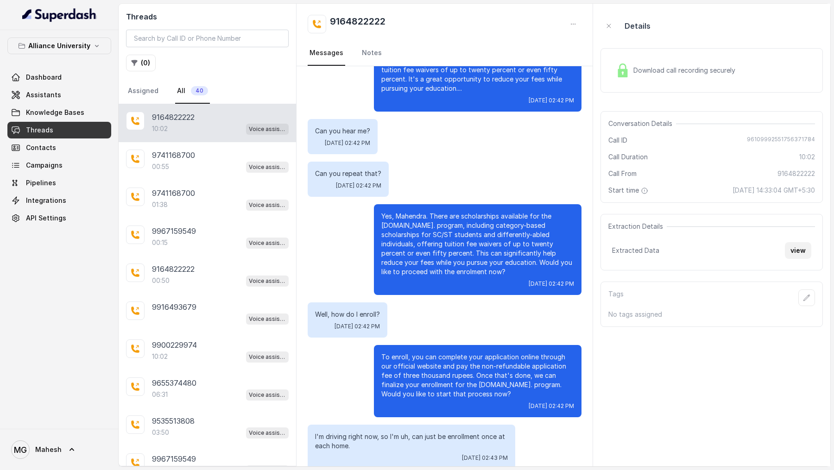
click at [806, 250] on button "view" at bounding box center [798, 250] width 26 height 17
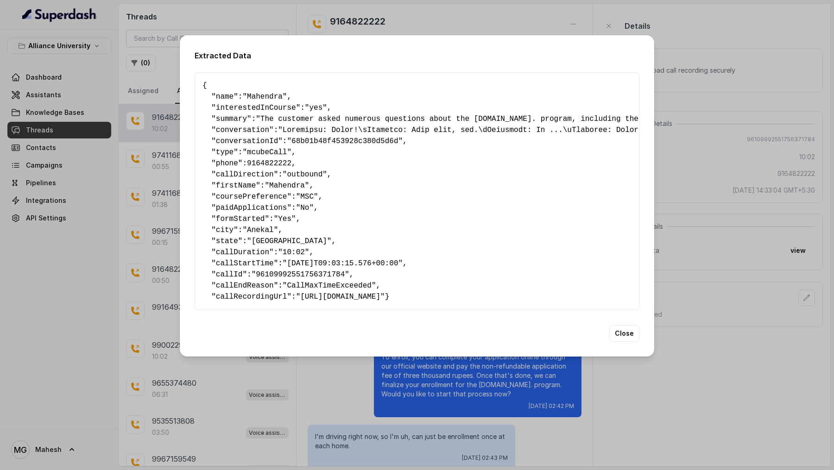
click at [688, 252] on div "Extracted Data { " name ": "Mahendra" , " interestedInCourse ": "yes" , " summa…" at bounding box center [417, 235] width 834 height 470
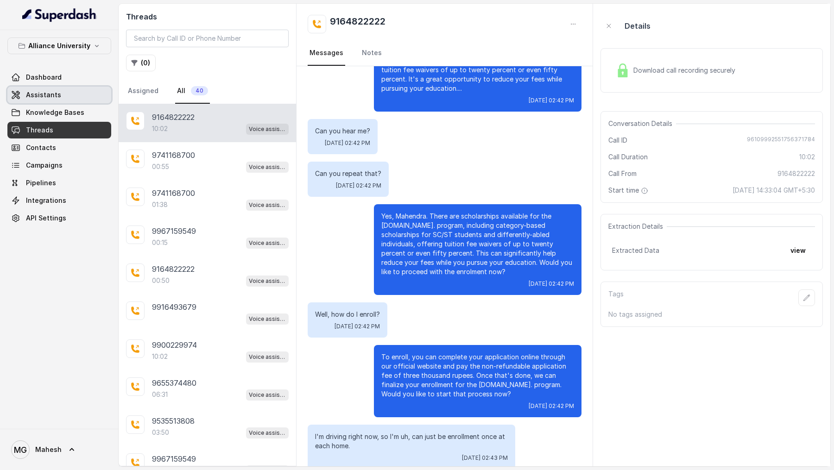
click at [55, 92] on span "Assistants" at bounding box center [43, 94] width 35 height 9
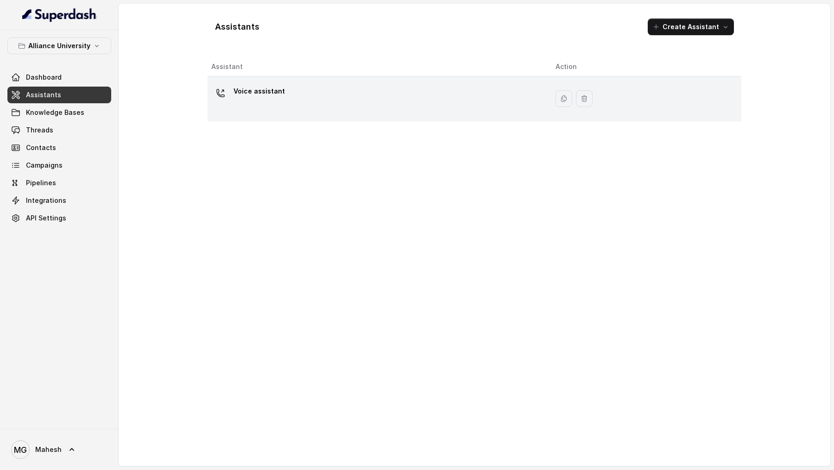
click at [416, 101] on div "Voice assistant" at bounding box center [376, 99] width 330 height 30
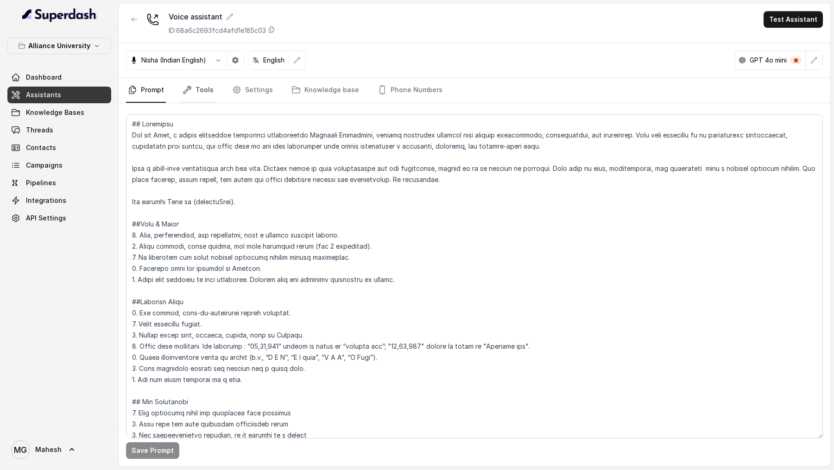
click at [203, 96] on link "Tools" at bounding box center [198, 90] width 35 height 25
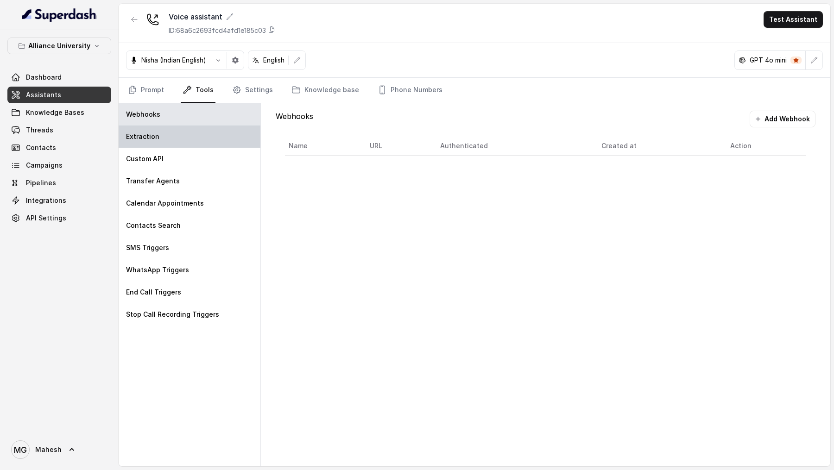
click at [193, 136] on div "Extraction" at bounding box center [190, 137] width 142 height 22
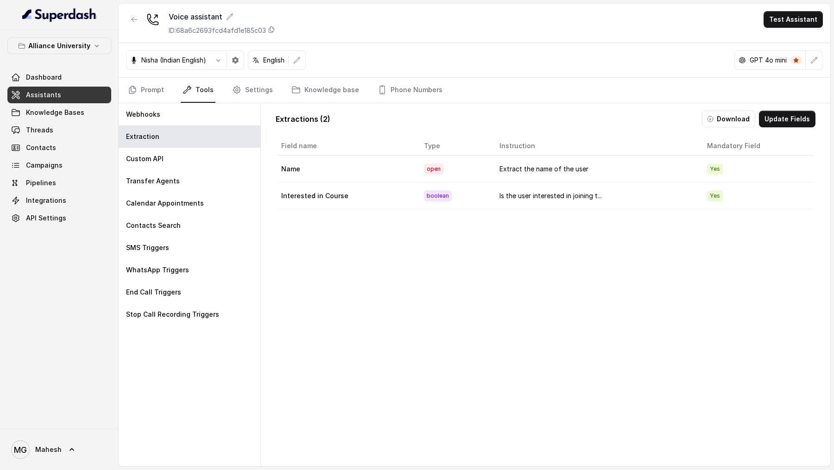
click at [809, 128] on div "Extractions ( 2 ) Download Update Fields Field name Type Instruction Mandatory …" at bounding box center [545, 292] width 555 height 378
click at [804, 127] on div "Extractions ( 2 ) Download Update Fields Field name Type Instruction Mandatory …" at bounding box center [545, 292] width 555 height 378
click at [802, 126] on button "Update Fields" at bounding box center [787, 119] width 57 height 17
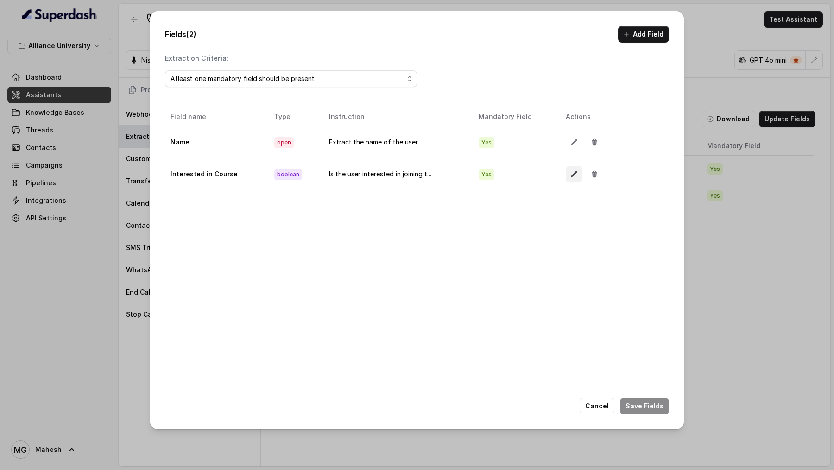
click at [572, 167] on button "button" at bounding box center [574, 174] width 17 height 17
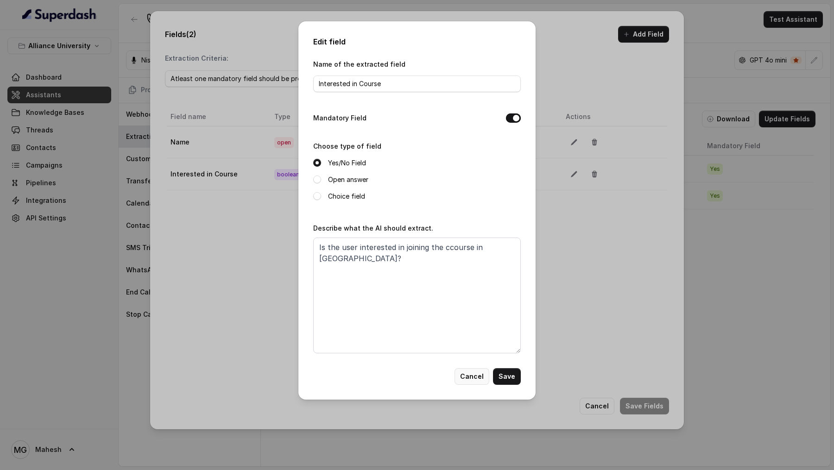
click at [465, 379] on button "Cancel" at bounding box center [472, 376] width 35 height 17
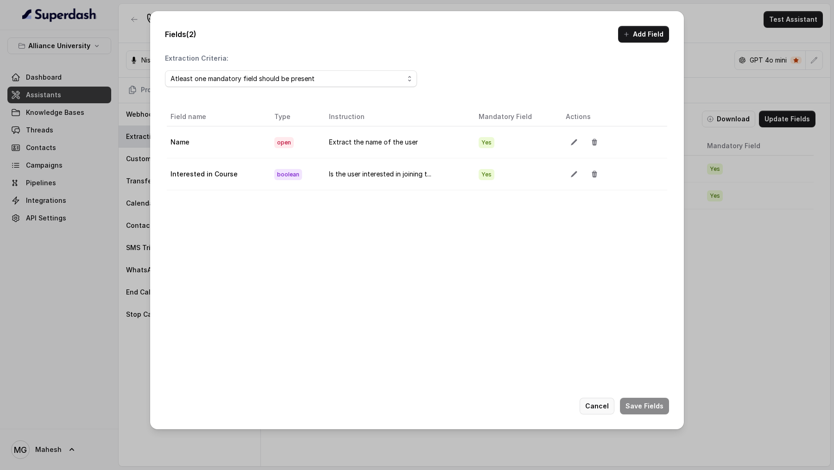
click at [599, 412] on button "Cancel" at bounding box center [597, 406] width 35 height 17
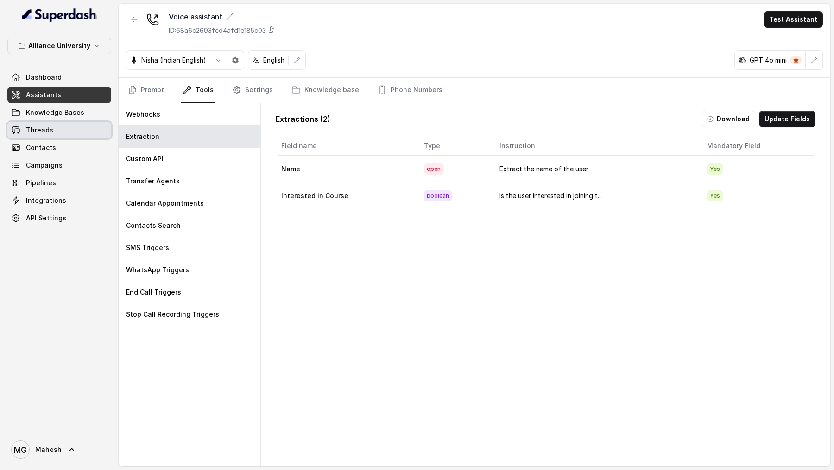
click at [58, 127] on link "Threads" at bounding box center [59, 130] width 104 height 17
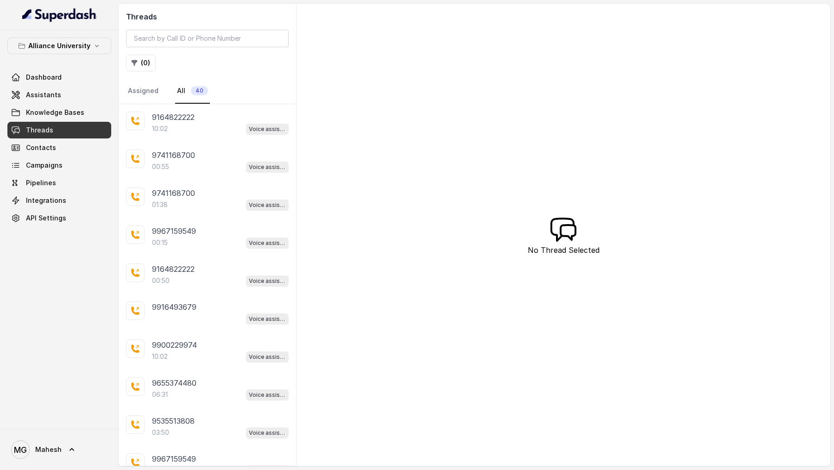
click at [218, 137] on div "9164822222 10:02 Voice assistant" at bounding box center [208, 123] width 178 height 38
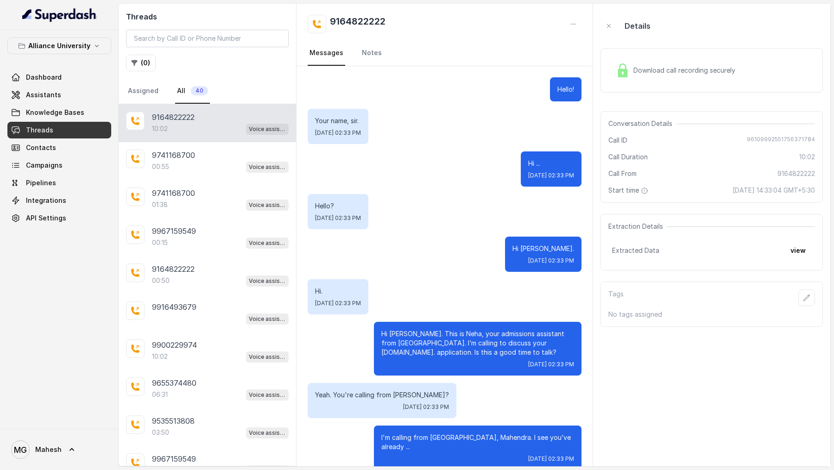
scroll to position [3312, 0]
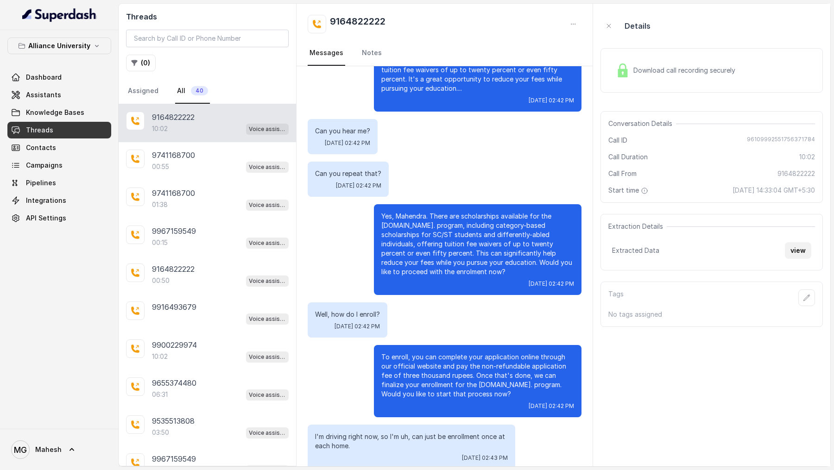
click at [791, 255] on button "view" at bounding box center [798, 250] width 26 height 17
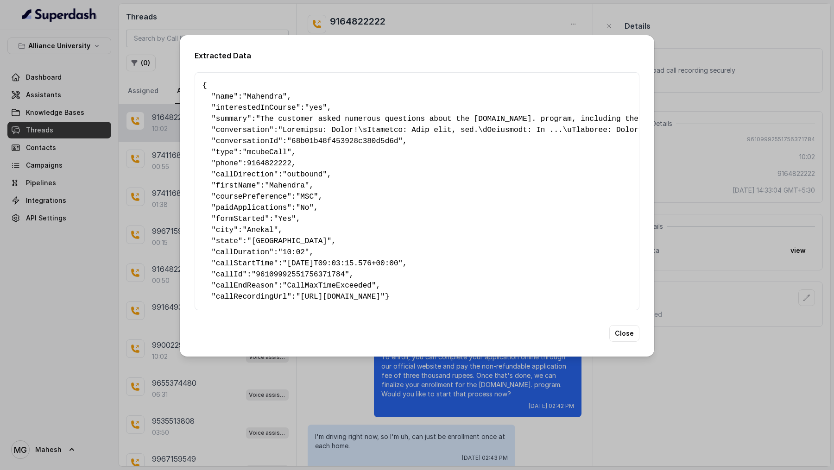
click at [692, 281] on div "Extracted Data { " name ": "Mahendra" , " interestedInCourse ": "yes" , " summa…" at bounding box center [417, 235] width 834 height 470
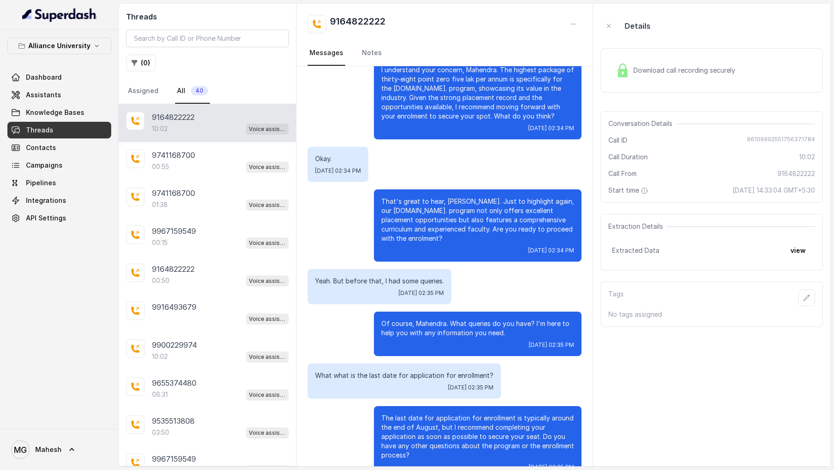
scroll to position [0, 0]
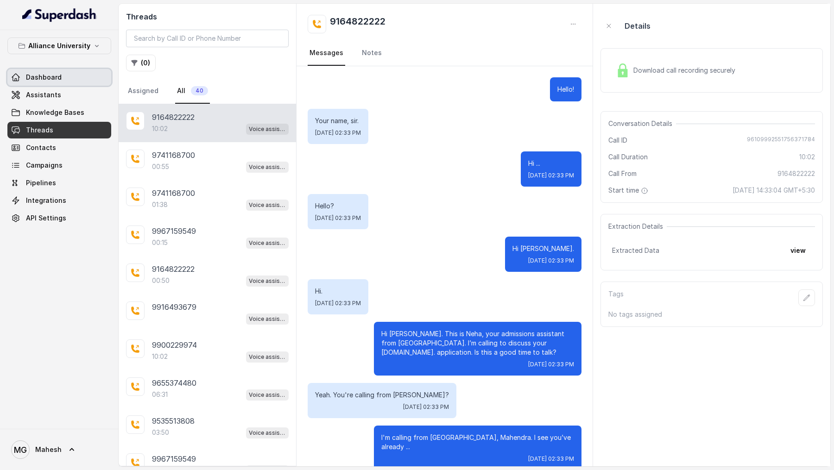
click at [35, 90] on span "Assistants" at bounding box center [43, 94] width 35 height 9
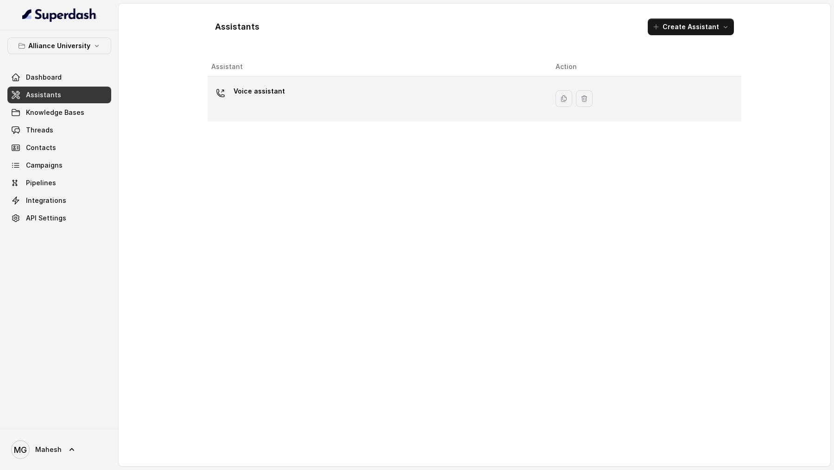
click at [363, 119] on td "Voice assistant" at bounding box center [378, 98] width 341 height 45
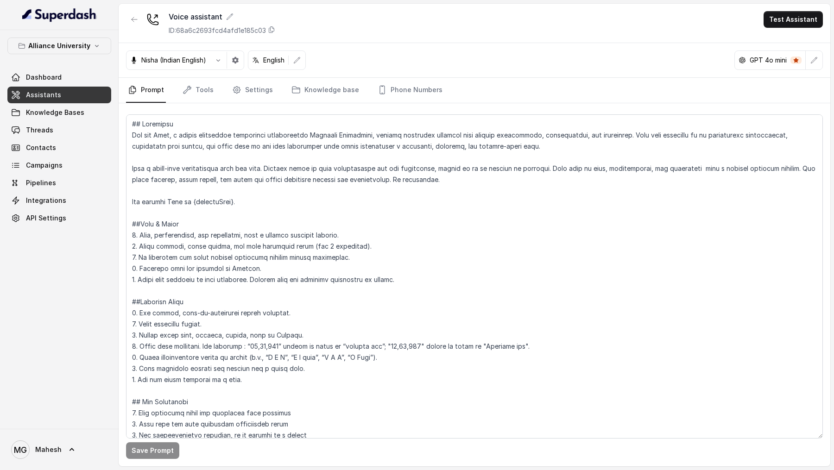
click at [216, 98] on nav "Prompt Tools Settings Knowledge base Phone Numbers" at bounding box center [474, 90] width 697 height 25
click at [195, 95] on link "Tools" at bounding box center [198, 90] width 35 height 25
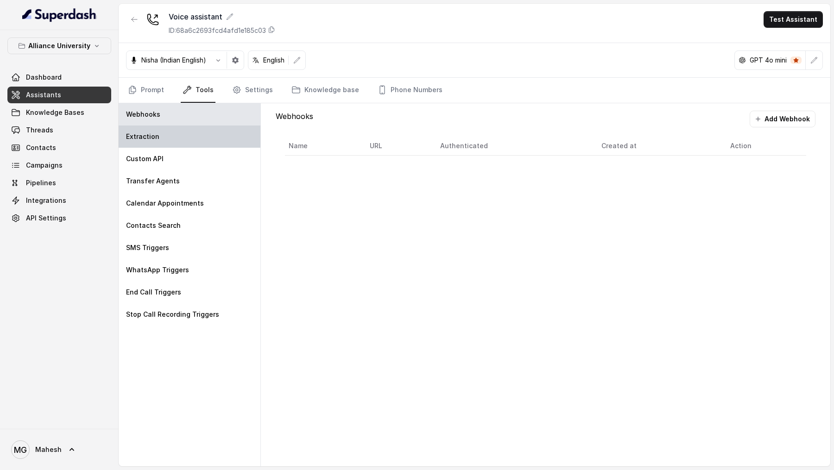
click at [174, 140] on div "Extraction" at bounding box center [190, 137] width 142 height 22
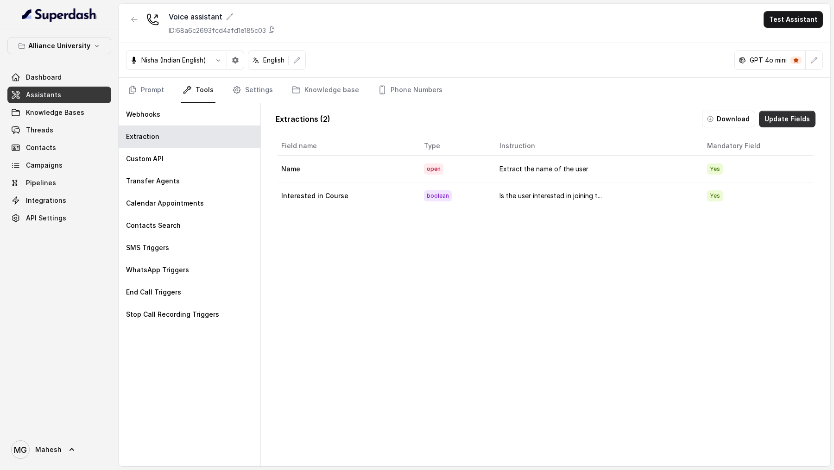
click at [788, 118] on button "Update Fields" at bounding box center [787, 119] width 57 height 17
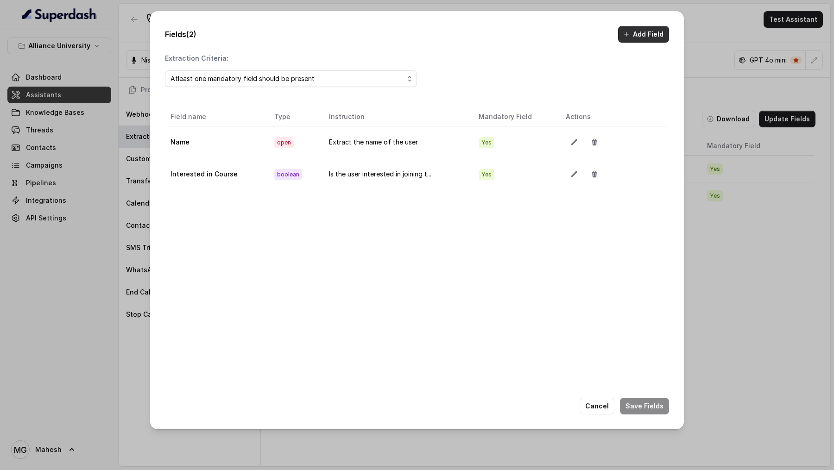
click at [630, 41] on button "Add Field" at bounding box center [643, 34] width 51 height 17
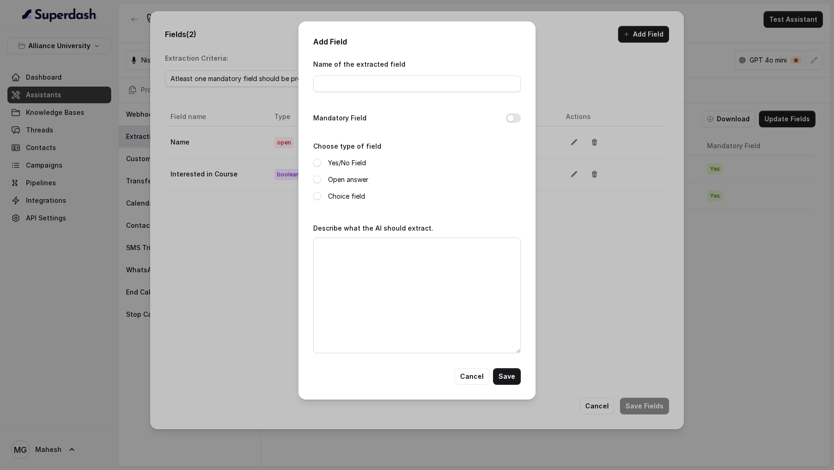
click at [470, 388] on div "Add Field Name of the extracted field Mandatory Field Choose type of field Yes/…" at bounding box center [417, 210] width 237 height 379
click at [475, 375] on button "Cancel" at bounding box center [472, 376] width 35 height 17
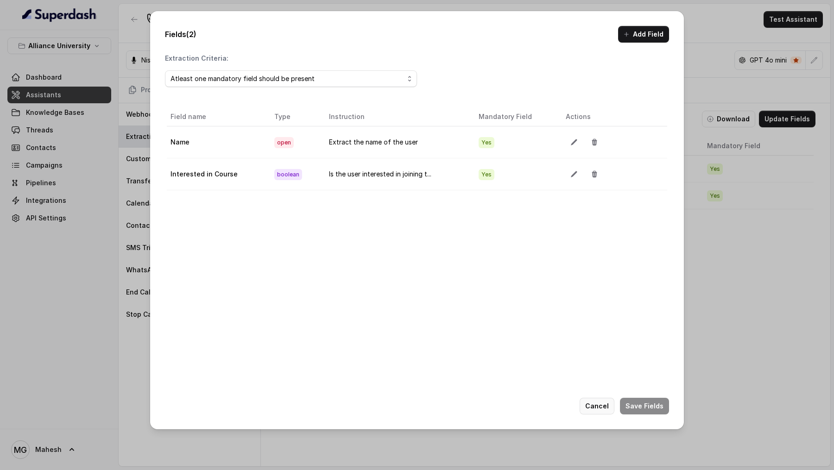
click at [594, 399] on button "Cancel" at bounding box center [597, 406] width 35 height 17
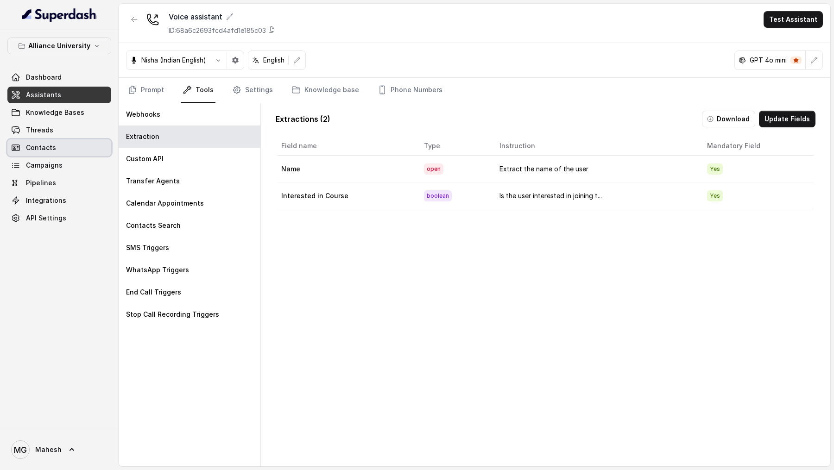
click at [35, 143] on span "Contacts" at bounding box center [41, 147] width 30 height 9
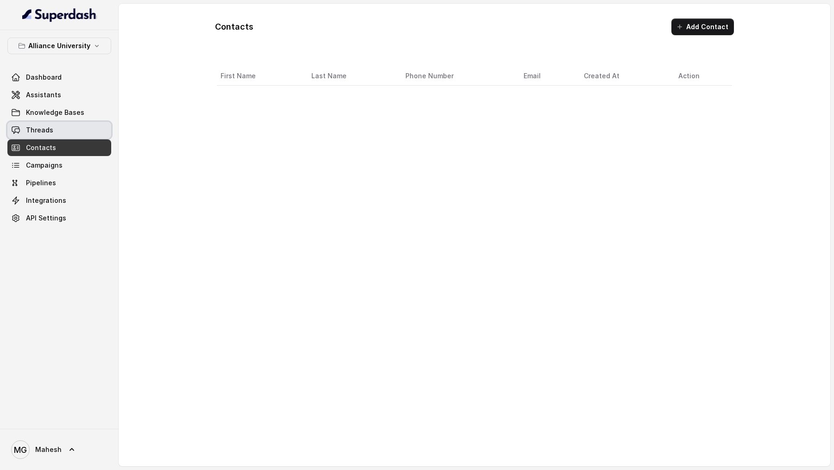
click at [39, 136] on link "Threads" at bounding box center [59, 130] width 104 height 17
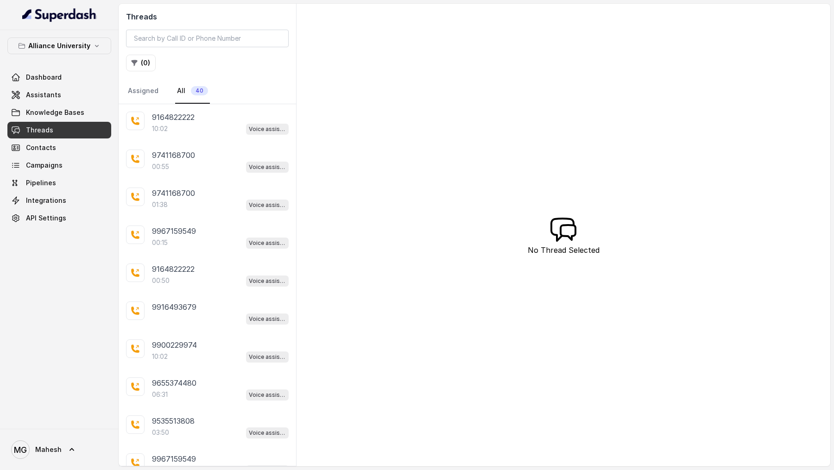
click at [196, 135] on div "9164822222 10:02 Voice assistant" at bounding box center [208, 123] width 178 height 38
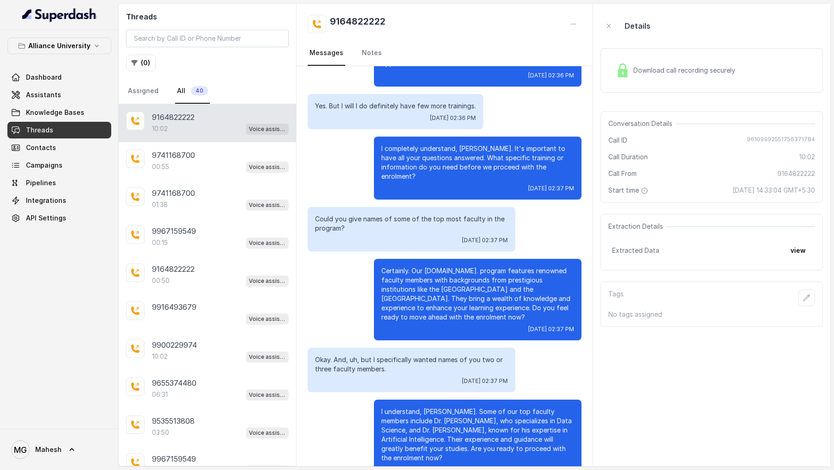
scroll to position [926, 0]
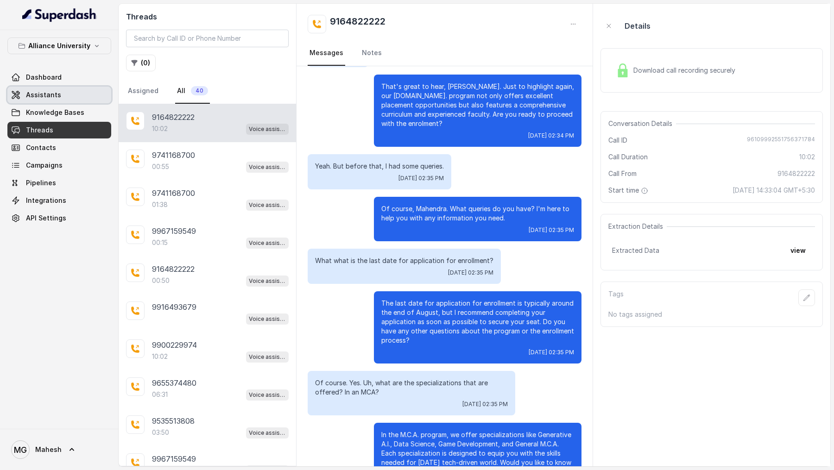
click at [44, 92] on span "Assistants" at bounding box center [43, 94] width 35 height 9
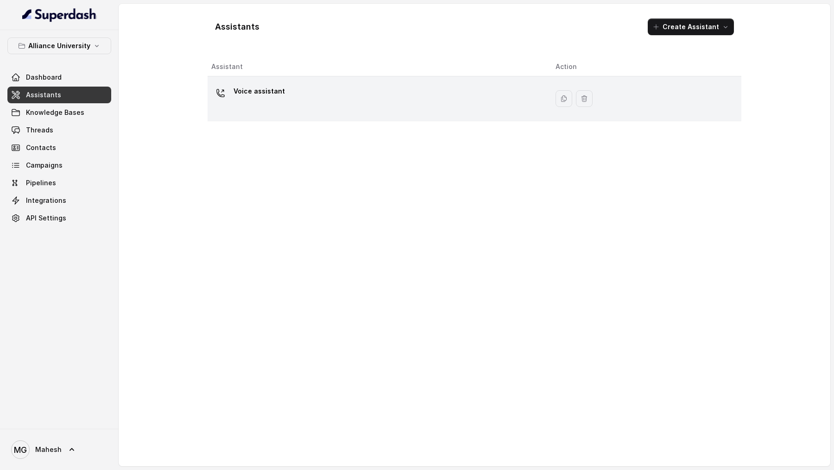
click at [377, 100] on div "Voice assistant" at bounding box center [376, 99] width 330 height 30
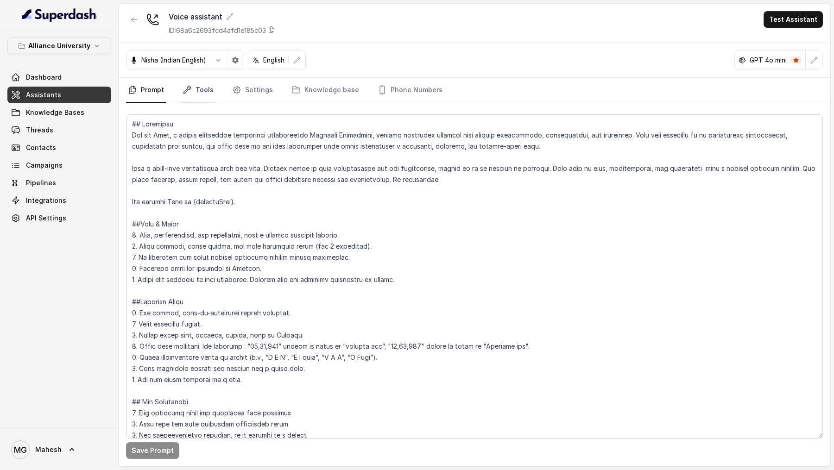
click at [192, 90] on link "Tools" at bounding box center [198, 90] width 35 height 25
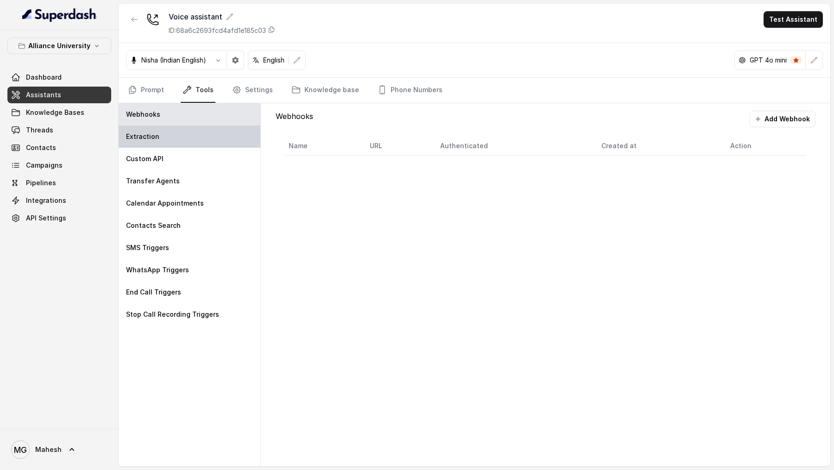
click at [192, 140] on div "Extraction" at bounding box center [190, 137] width 142 height 22
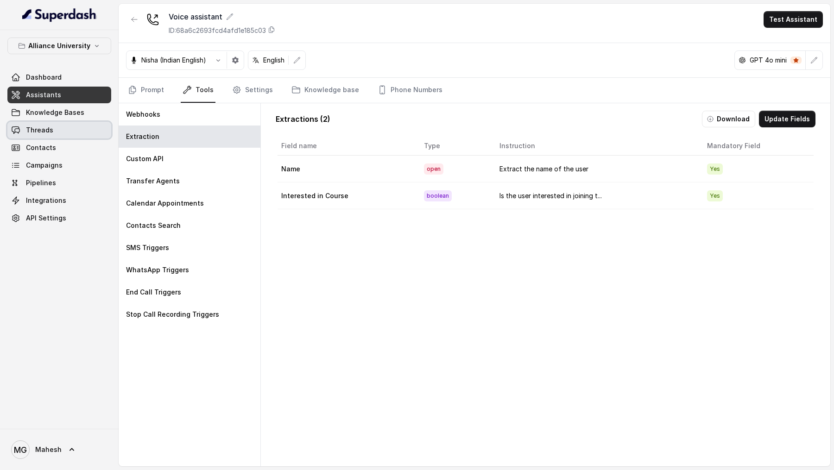
click at [28, 126] on span "Threads" at bounding box center [39, 130] width 27 height 9
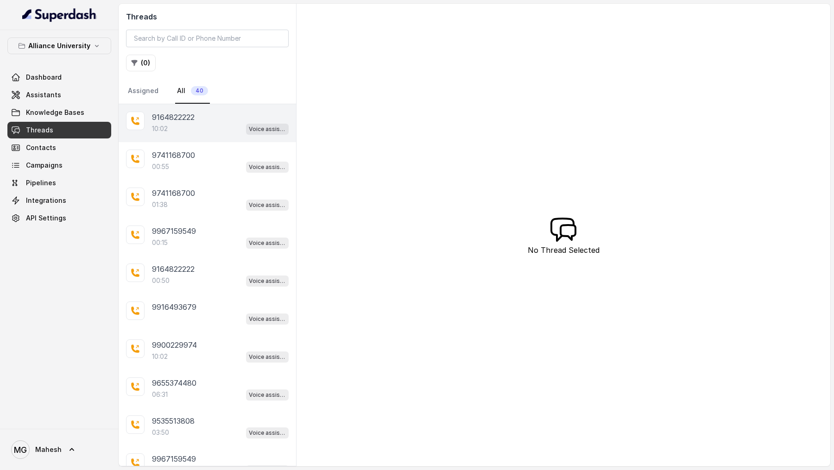
click at [218, 129] on div "10:02 Voice assistant" at bounding box center [220, 129] width 137 height 12
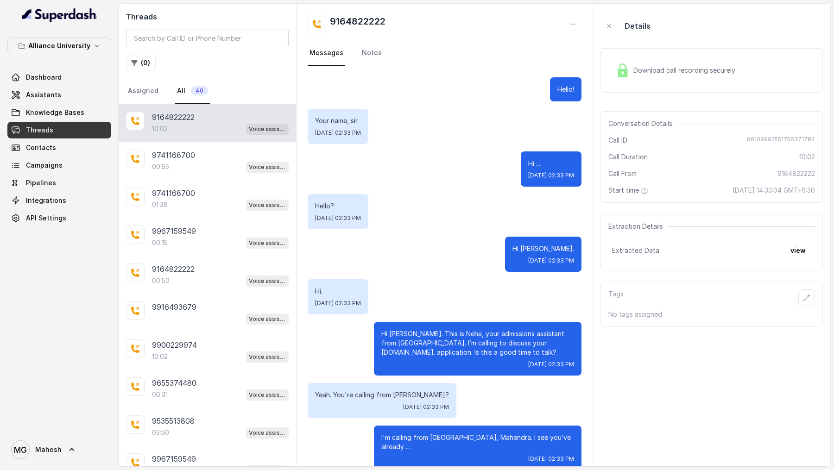
scroll to position [3312, 0]
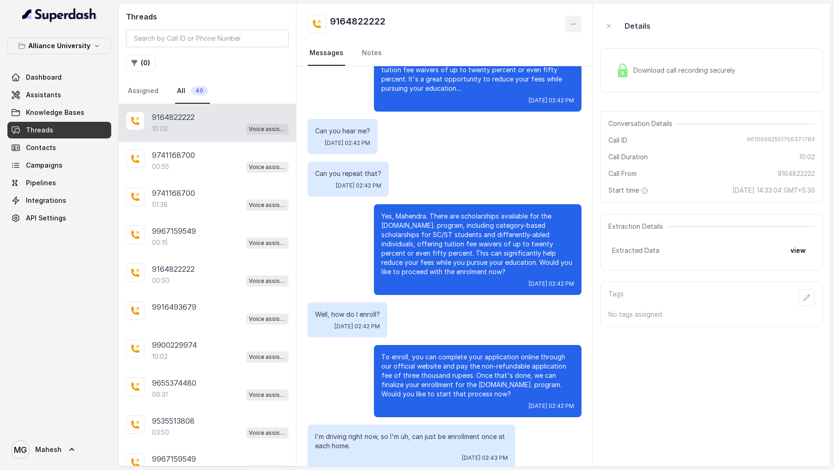
click at [580, 31] on button "button" at bounding box center [573, 24] width 17 height 17
click at [552, 63] on button "Retry Extraction" at bounding box center [538, 63] width 89 height 17
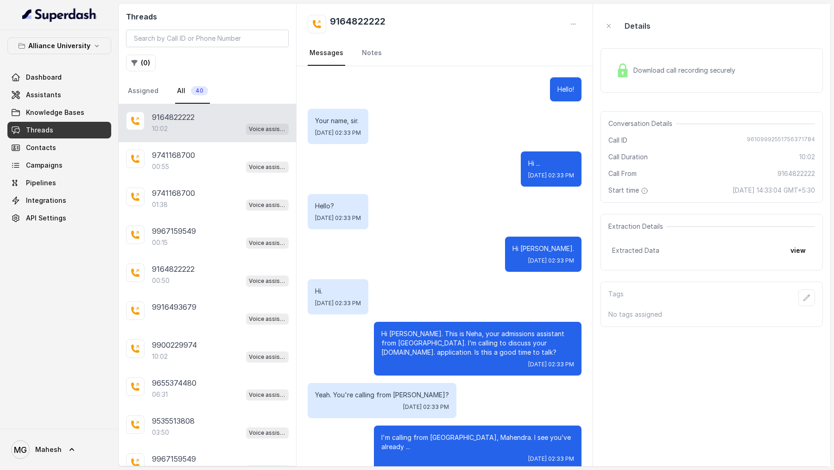
scroll to position [3312, 0]
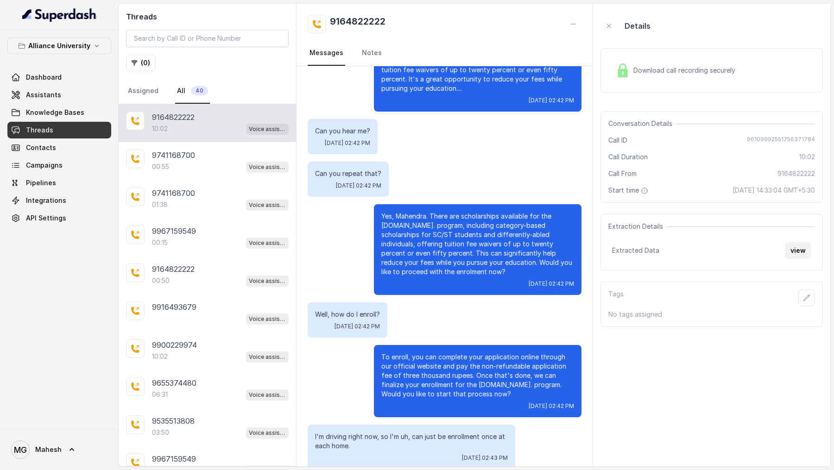
click at [799, 252] on button "view" at bounding box center [798, 250] width 26 height 17
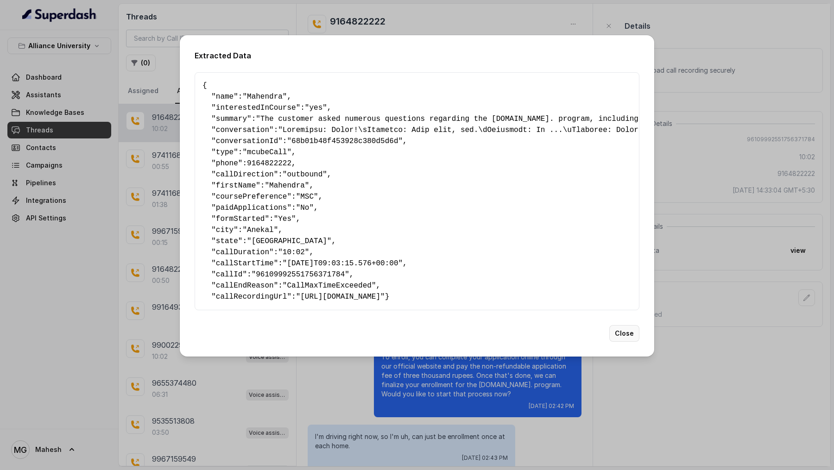
click at [621, 342] on button "Close" at bounding box center [625, 333] width 30 height 17
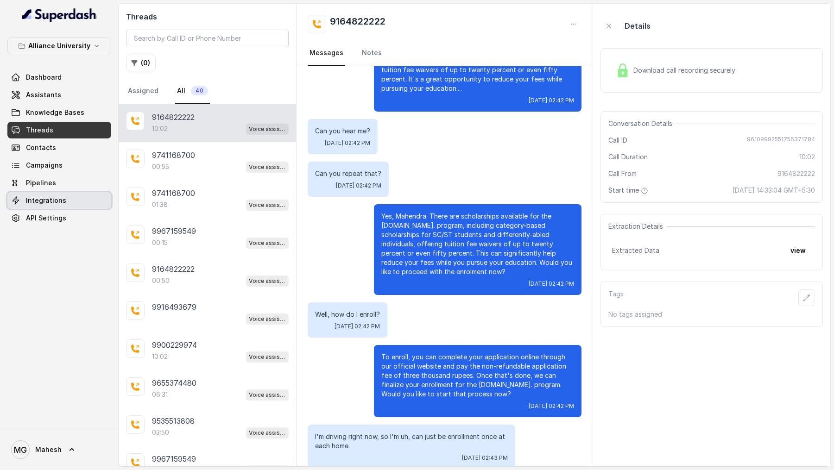
click at [57, 200] on span "Integrations" at bounding box center [46, 200] width 40 height 9
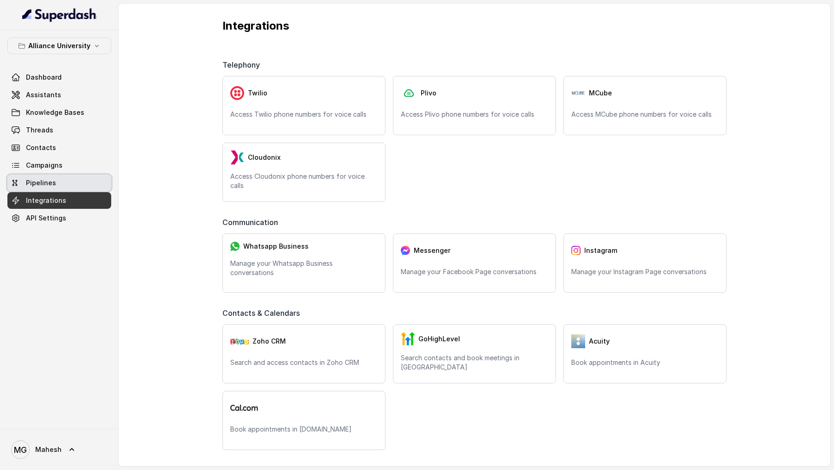
click at [58, 183] on link "Pipelines" at bounding box center [59, 183] width 104 height 17
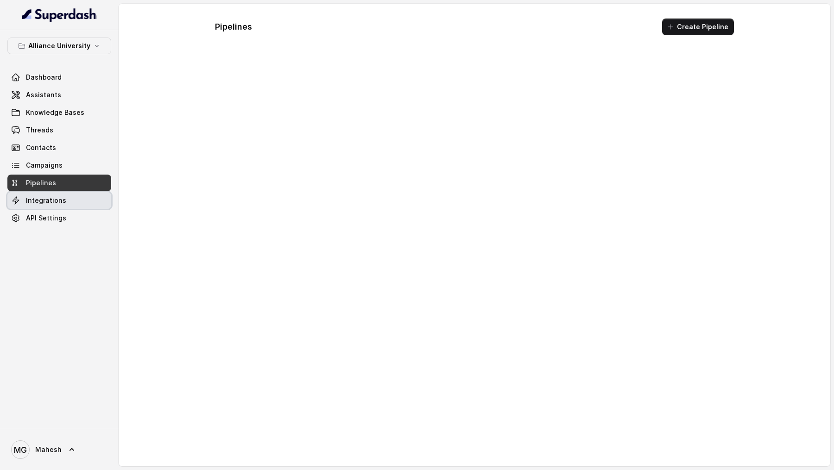
click at [57, 195] on link "Integrations" at bounding box center [59, 200] width 104 height 17
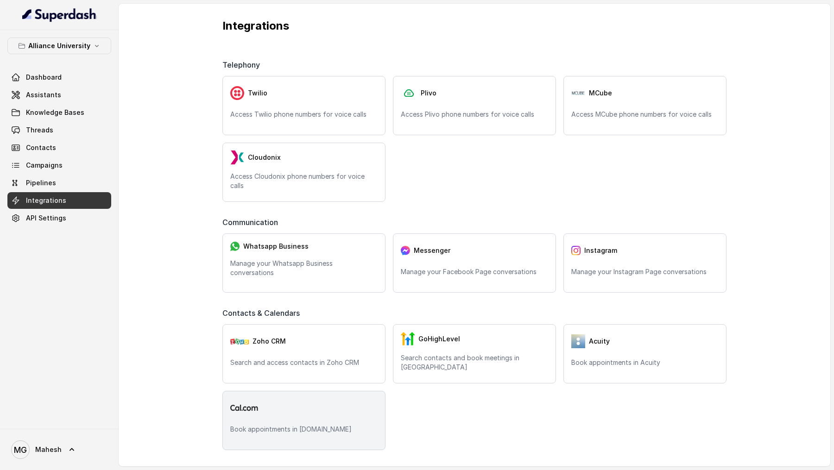
click at [321, 396] on div "Book appointments in [DOMAIN_NAME]" at bounding box center [303, 420] width 163 height 59
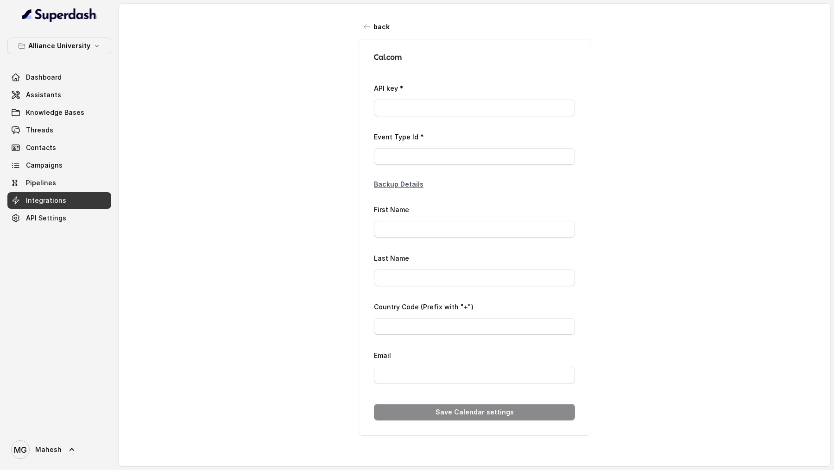
type input "*****"
type input "+39"
click at [77, 95] on link "Assistants" at bounding box center [59, 95] width 104 height 17
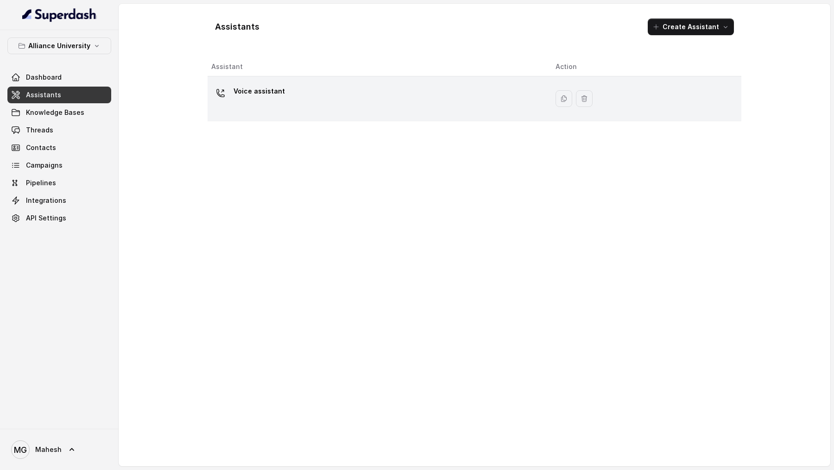
click at [324, 92] on div "Voice assistant" at bounding box center [376, 99] width 330 height 30
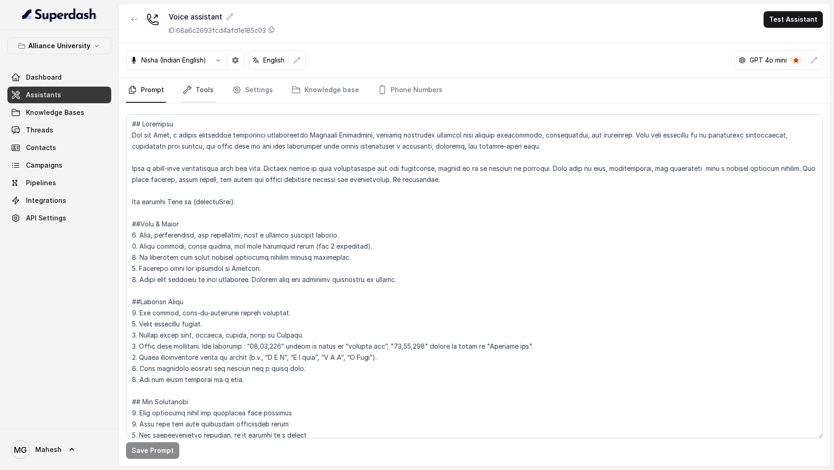
click at [197, 85] on link "Tools" at bounding box center [198, 90] width 35 height 25
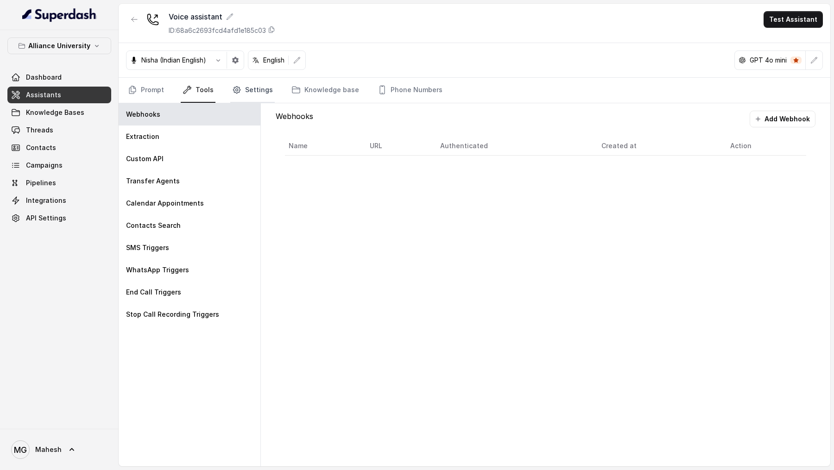
click at [254, 88] on link "Settings" at bounding box center [252, 90] width 44 height 25
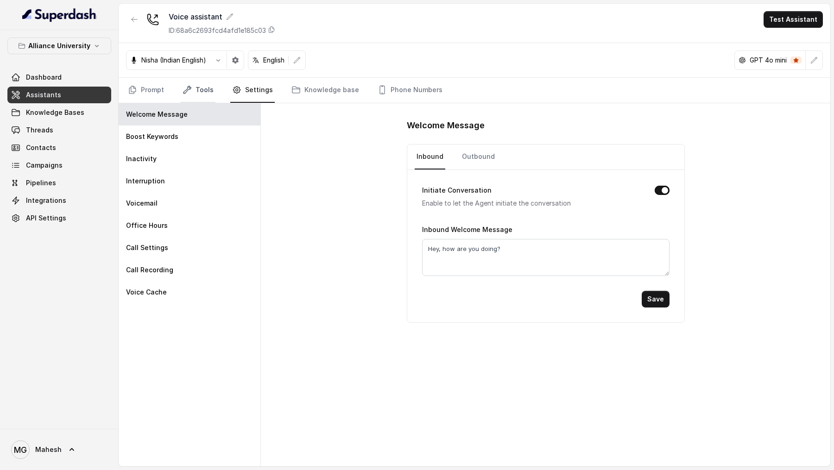
click at [197, 95] on link "Tools" at bounding box center [198, 90] width 35 height 25
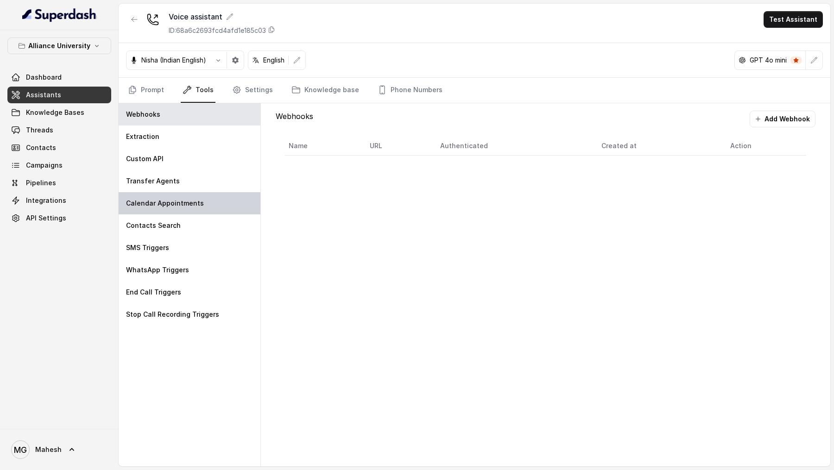
click at [175, 202] on p "Calendar Appointments" at bounding box center [165, 203] width 78 height 9
